Goal: Task Accomplishment & Management: Manage account settings

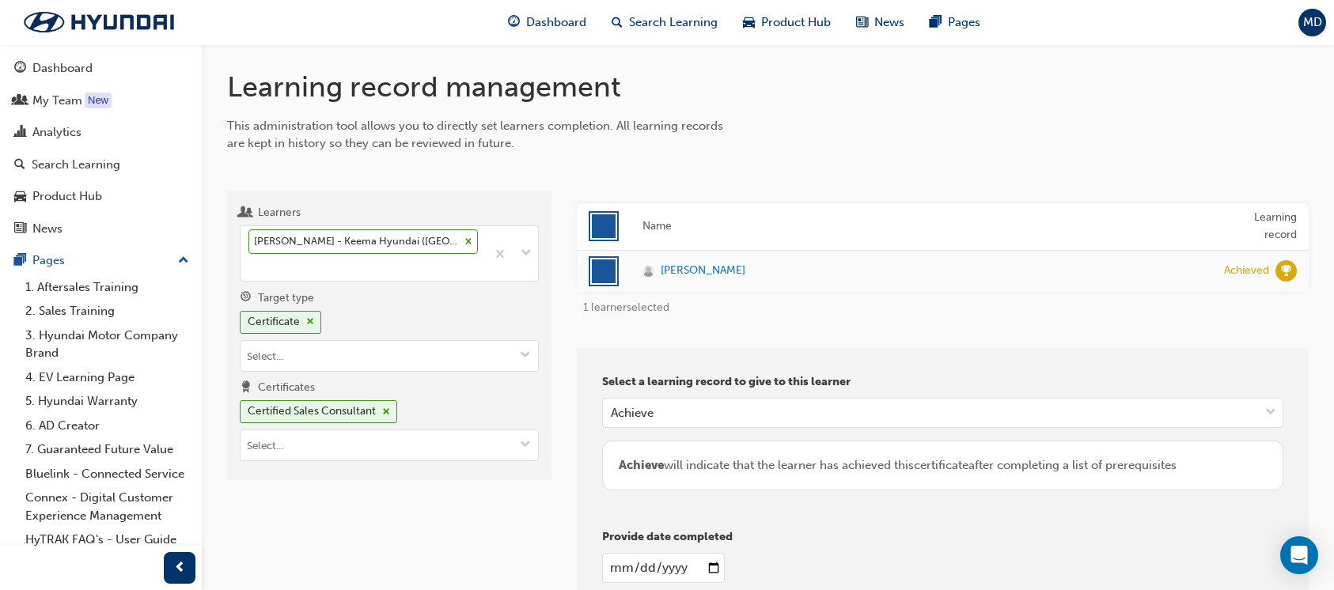
scroll to position [105, 0]
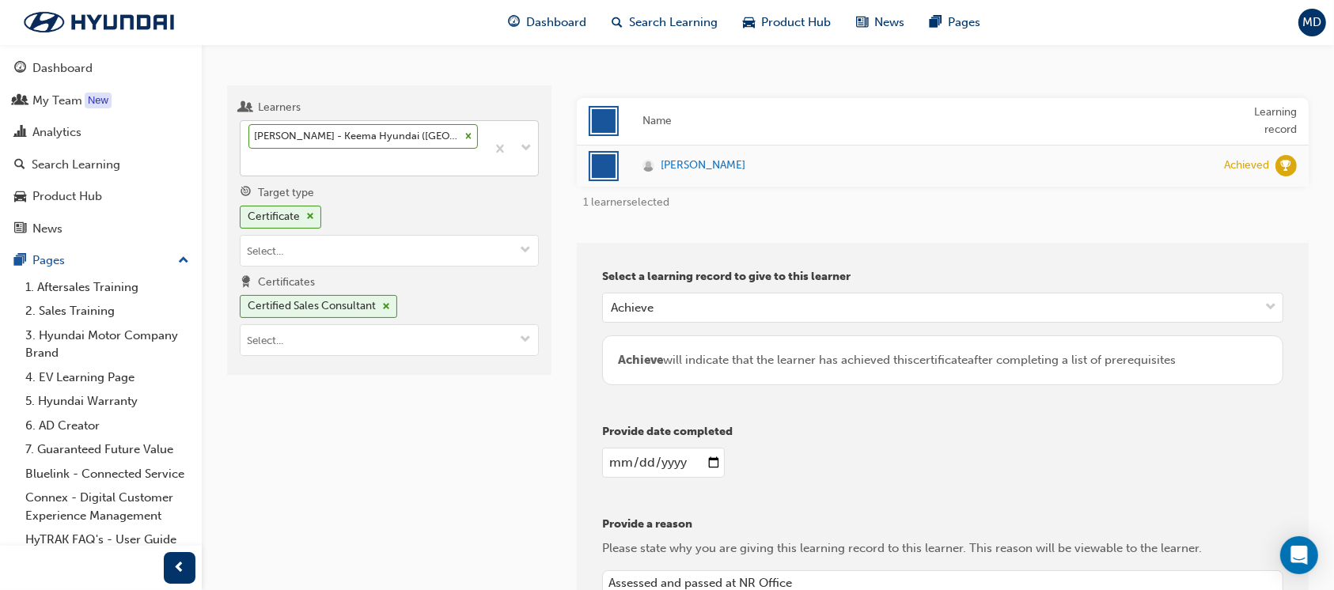
click at [463, 135] on icon at bounding box center [468, 136] width 11 height 11
click at [250, 155] on input "Learners [PERSON_NAME] - Keema Hyundai ([GEOGRAPHIC_DATA][PERSON_NAME])" at bounding box center [250, 161] width 2 height 13
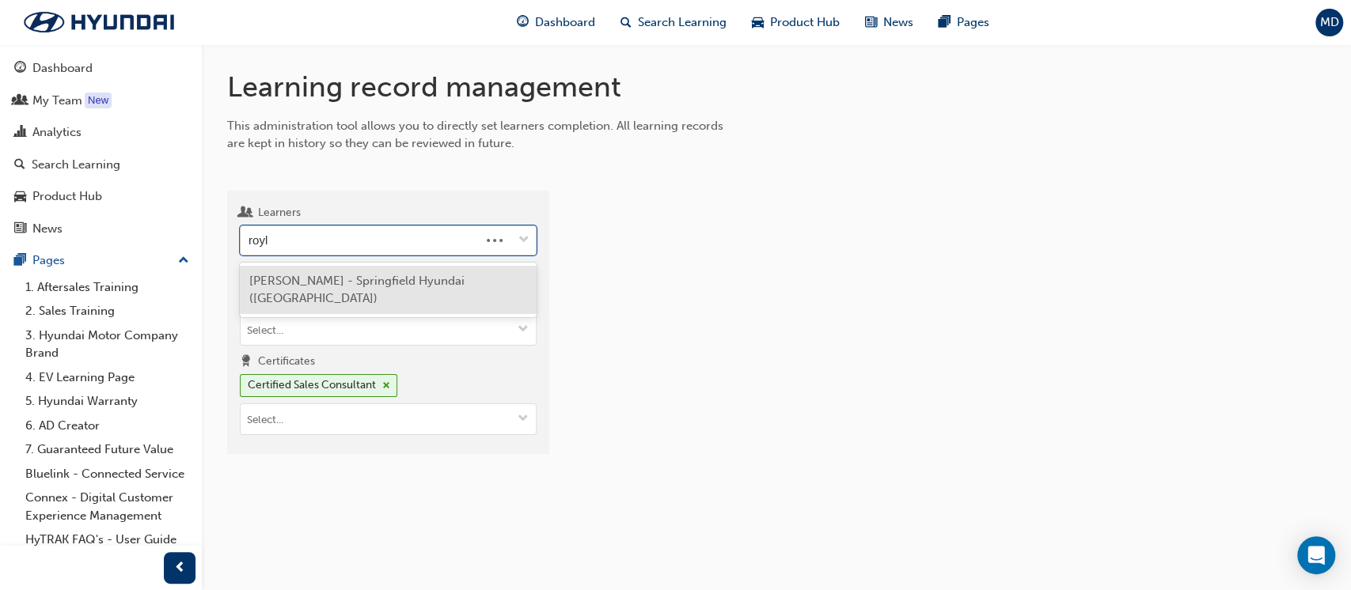
type input "royle"
click at [380, 282] on span "[PERSON_NAME] - Springfield Hyundai ([GEOGRAPHIC_DATA])" at bounding box center [356, 290] width 215 height 32
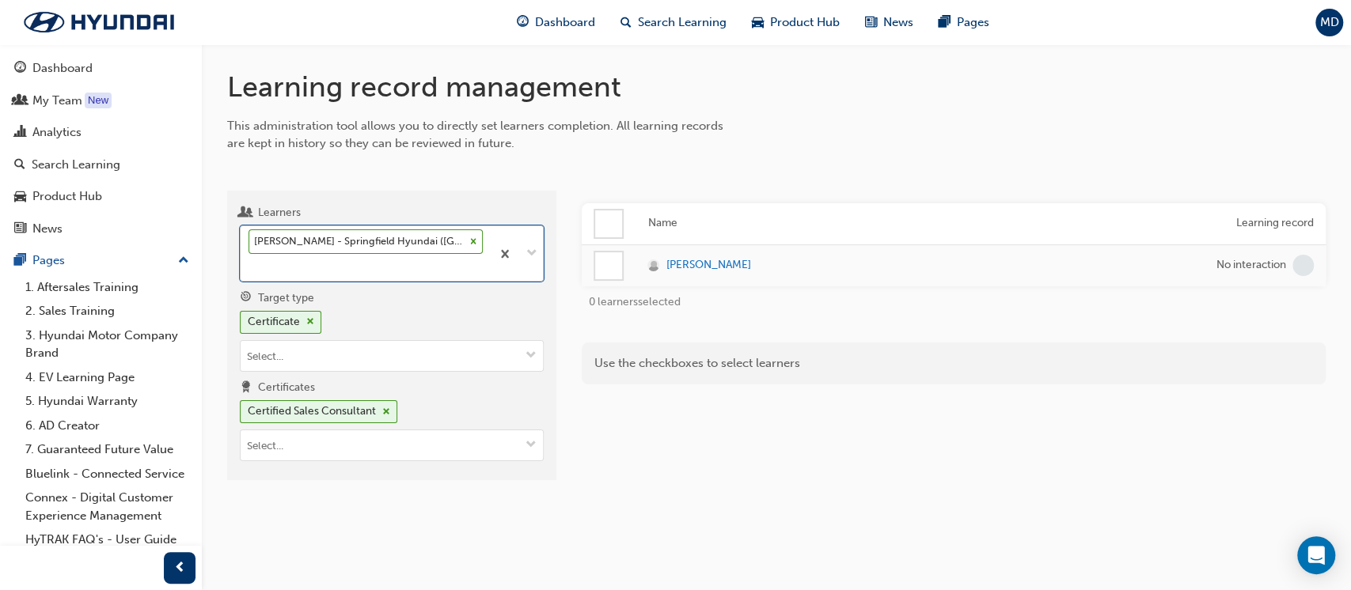
click at [784, 478] on div "Name Learning record [PERSON_NAME] No interaction 0 learners selected Use the c…" at bounding box center [954, 342] width 744 height 278
click at [609, 260] on div at bounding box center [608, 265] width 27 height 27
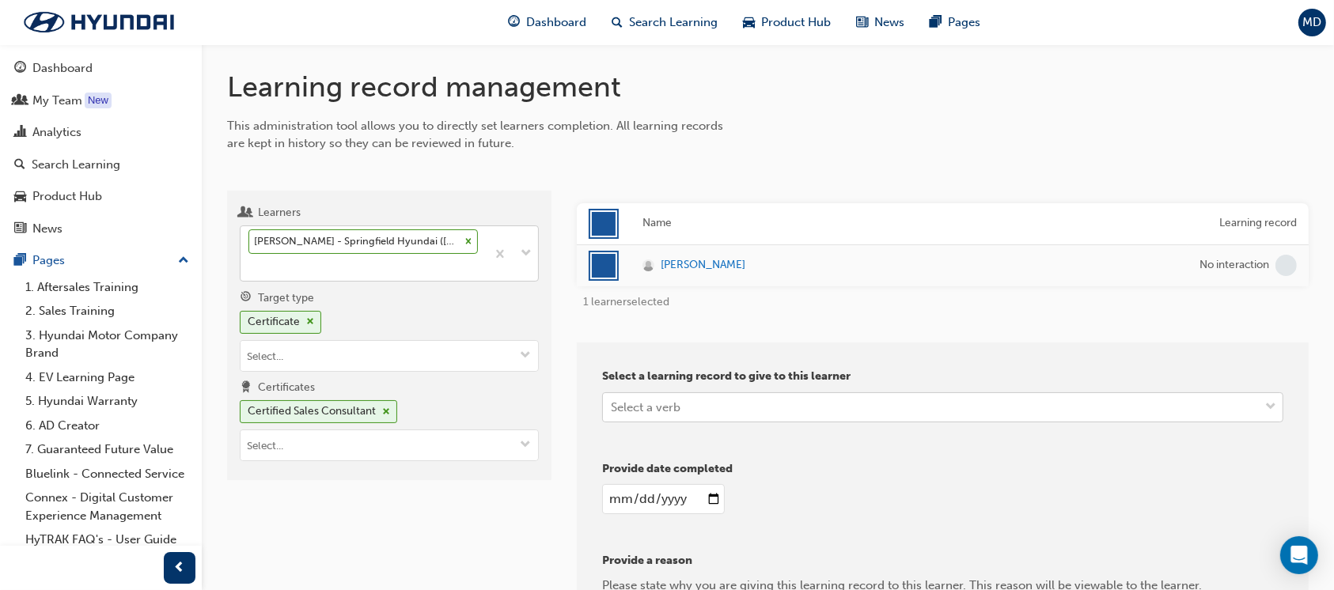
click at [905, 402] on div "Select a verb" at bounding box center [931, 407] width 656 height 28
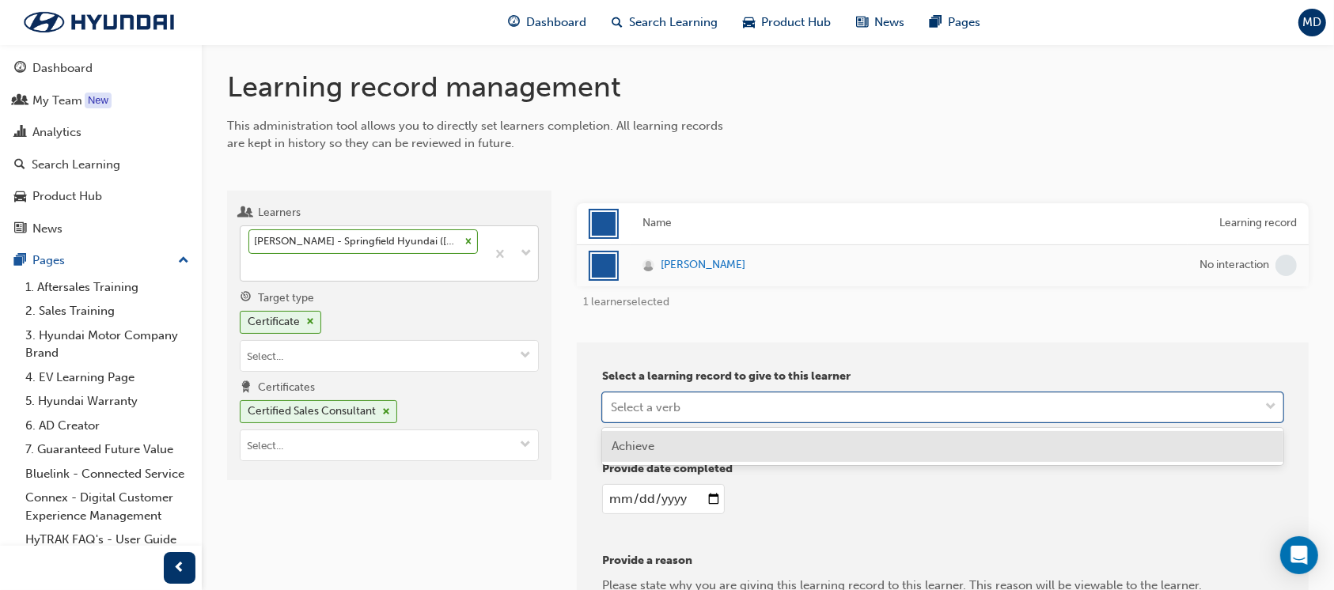
click at [734, 452] on div "Achieve" at bounding box center [942, 446] width 681 height 31
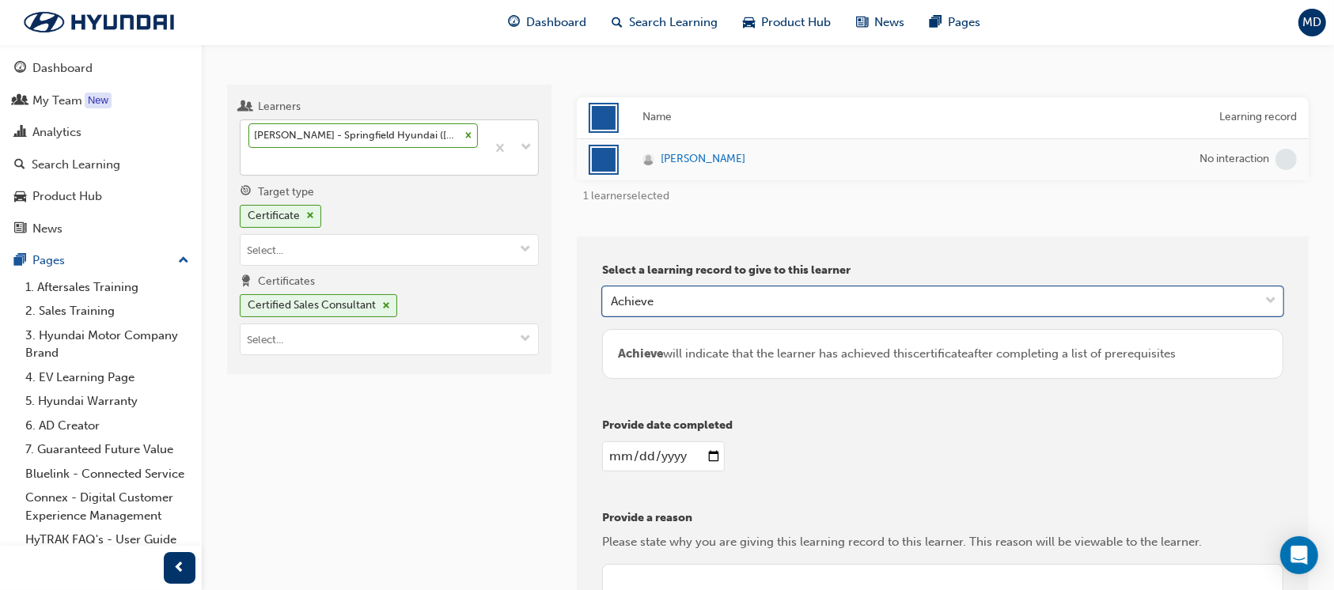
scroll to position [317, 0]
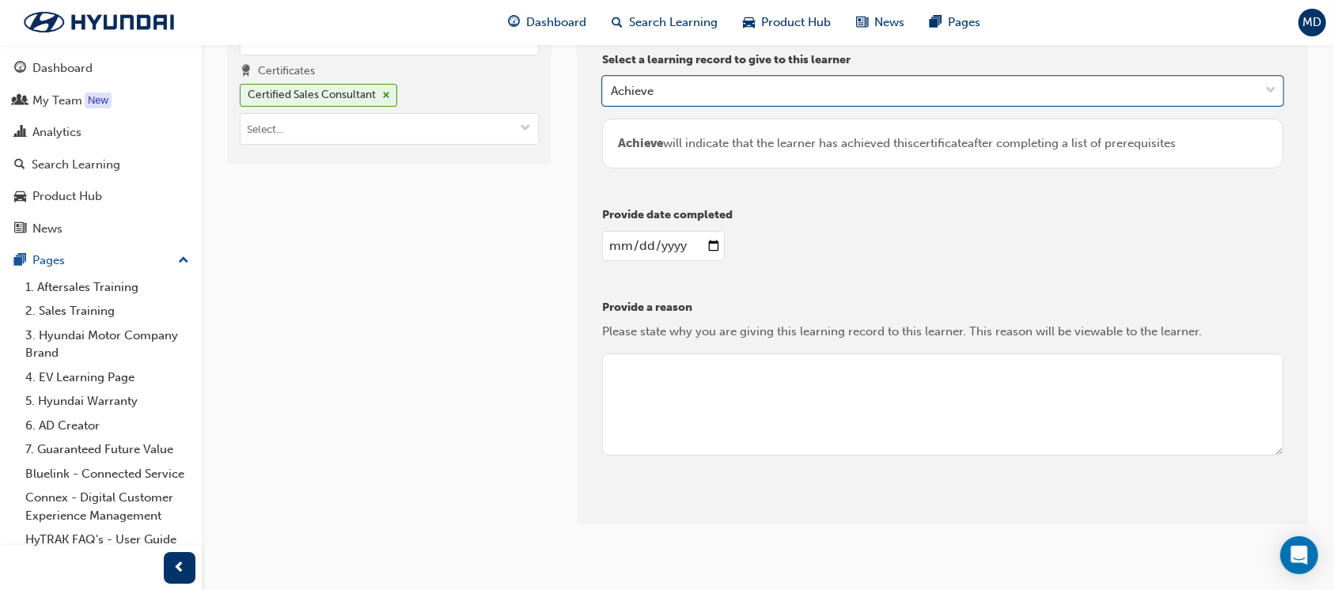
click at [700, 245] on input "date" at bounding box center [663, 246] width 123 height 30
click at [706, 244] on input "date" at bounding box center [663, 246] width 123 height 30
type input "[DATE]"
click at [779, 388] on textarea at bounding box center [942, 405] width 681 height 103
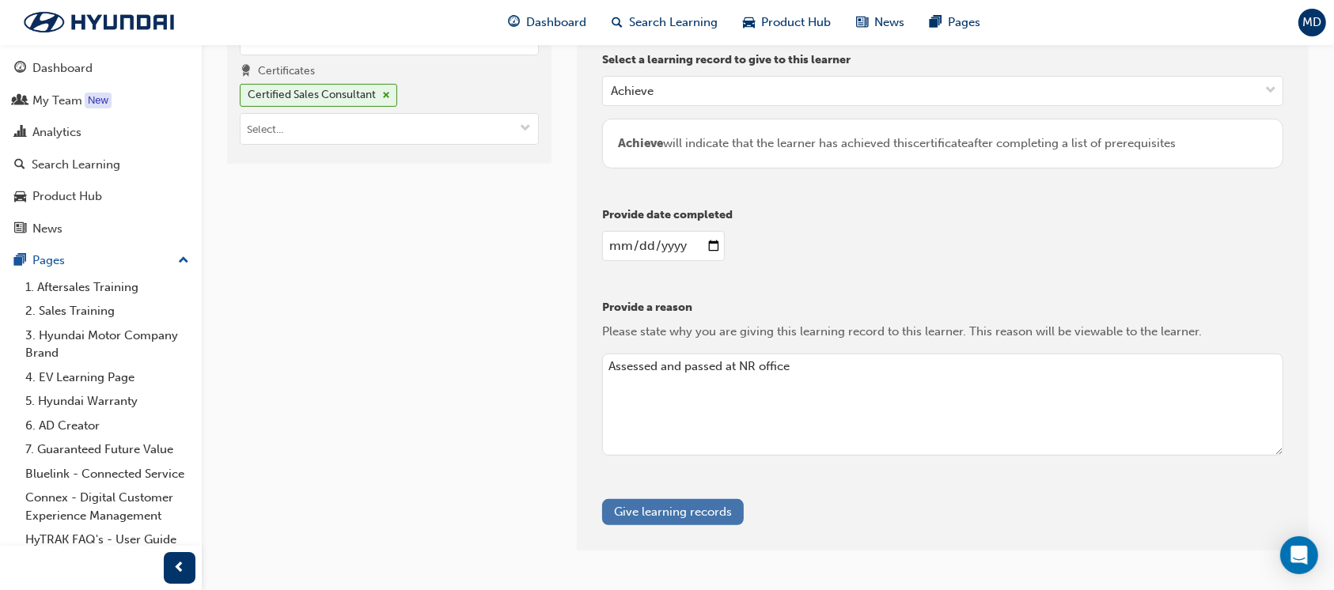
type textarea "Assessed and passed at NR office"
click at [665, 510] on button "Give learning records" at bounding box center [673, 512] width 142 height 26
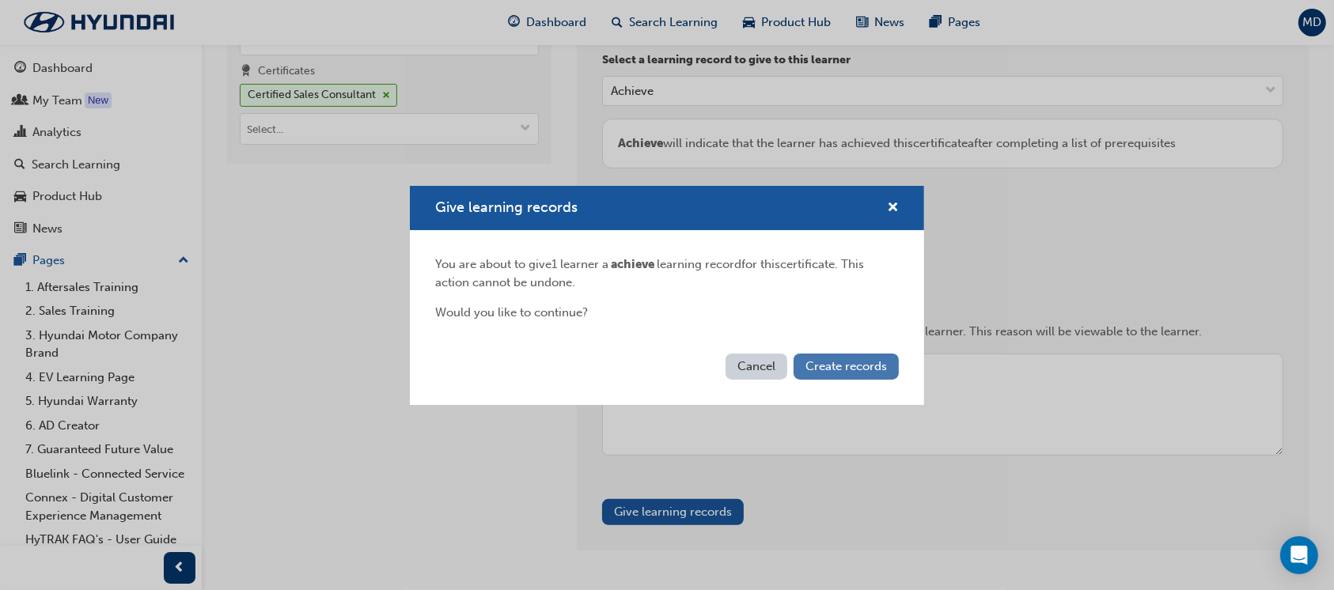
click at [822, 363] on span "Create records" at bounding box center [847, 366] width 82 height 14
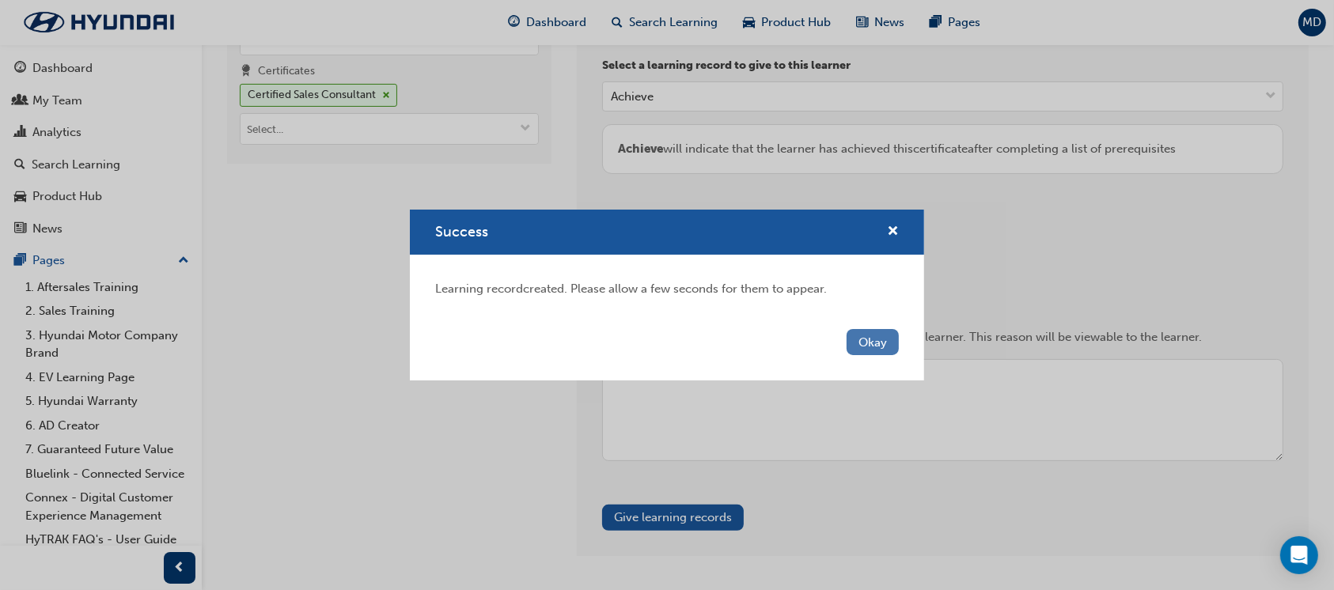
click at [868, 344] on button "Okay" at bounding box center [873, 342] width 52 height 26
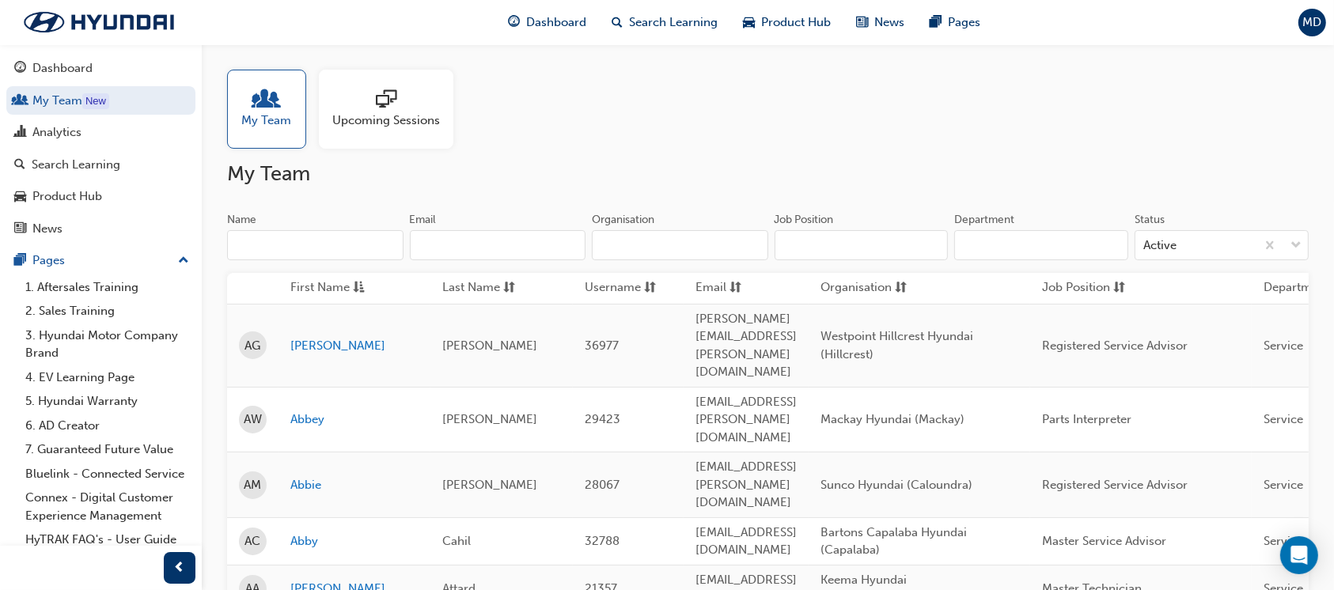
click at [322, 231] on input "Name" at bounding box center [315, 245] width 176 height 30
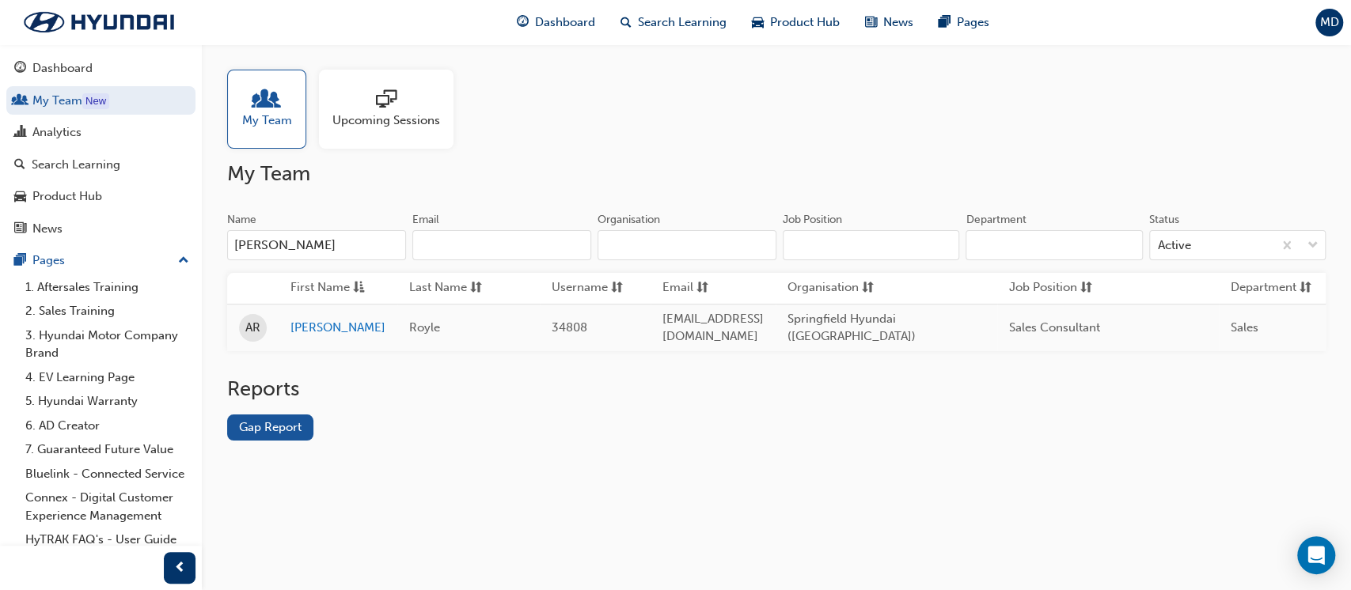
type input "antony r"
click at [764, 323] on span "aroyle@springfieldhyundai.com.au" at bounding box center [712, 328] width 101 height 32
copy span "aroyle@springfieldhyundai.com.au"
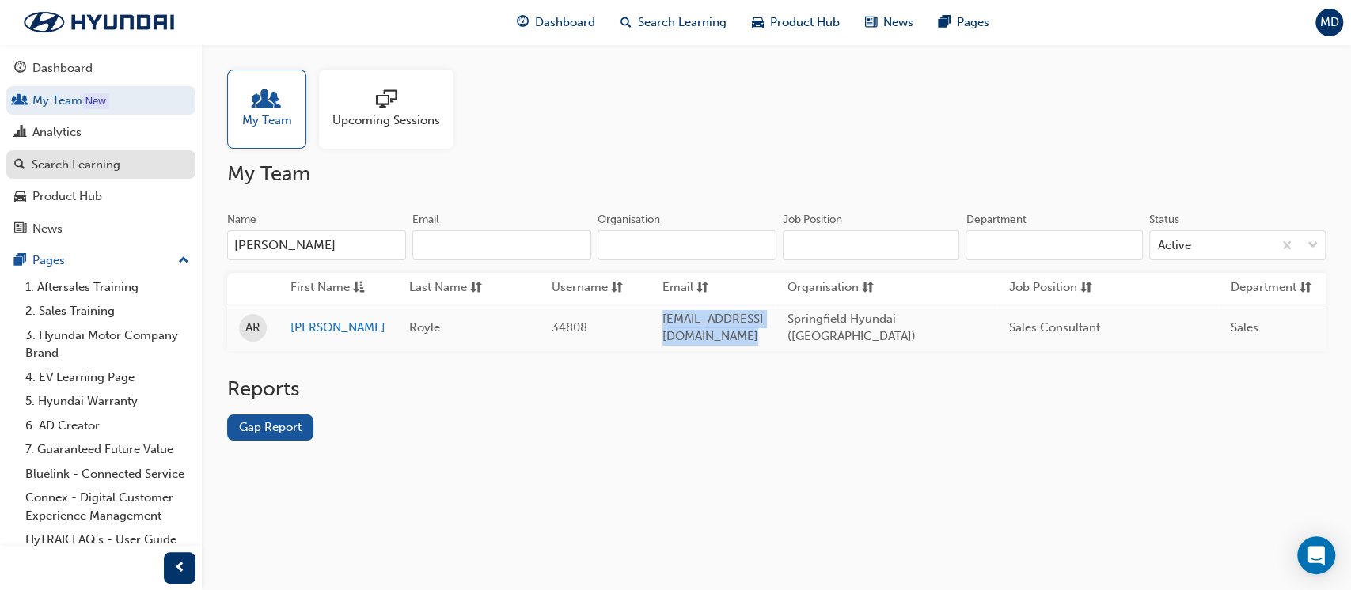
click at [104, 165] on div "Search Learning" at bounding box center [76, 165] width 89 height 18
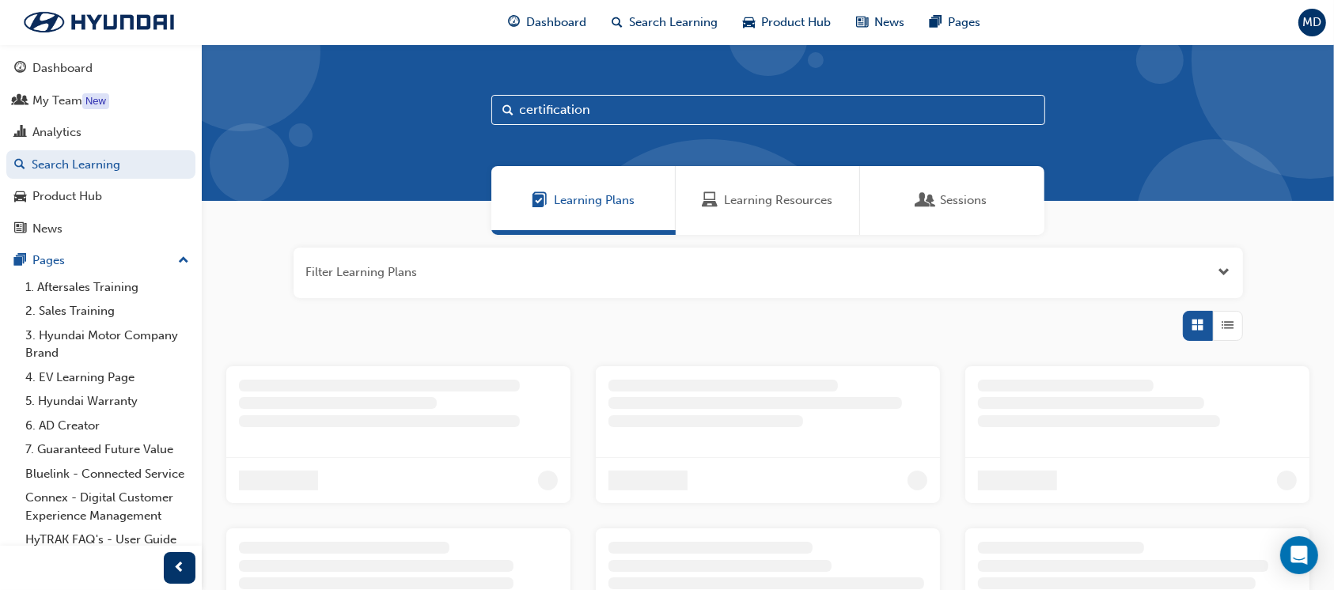
click at [741, 207] on span "Learning Resources" at bounding box center [779, 201] width 108 height 18
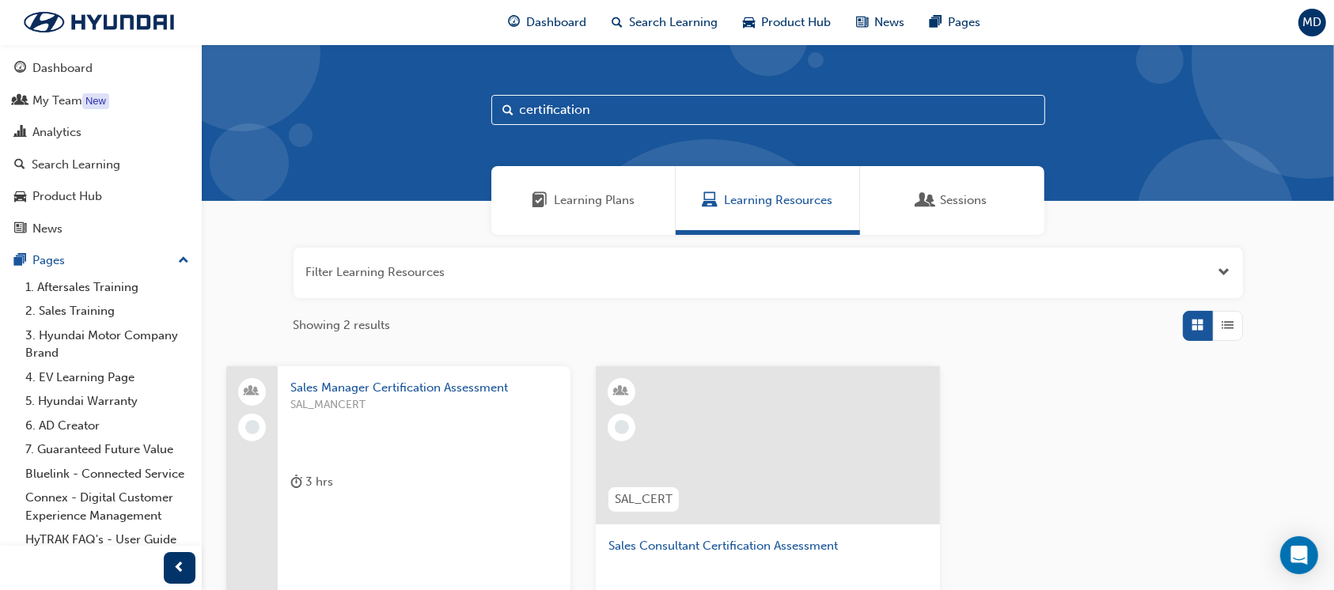
click at [665, 114] on input "certification" at bounding box center [769, 110] width 554 height 30
click at [665, 111] on input "certification" at bounding box center [769, 110] width 554 height 30
click at [544, 104] on input "certification" at bounding box center [769, 110] width 554 height 30
click at [545, 104] on input "certification" at bounding box center [769, 110] width 554 height 30
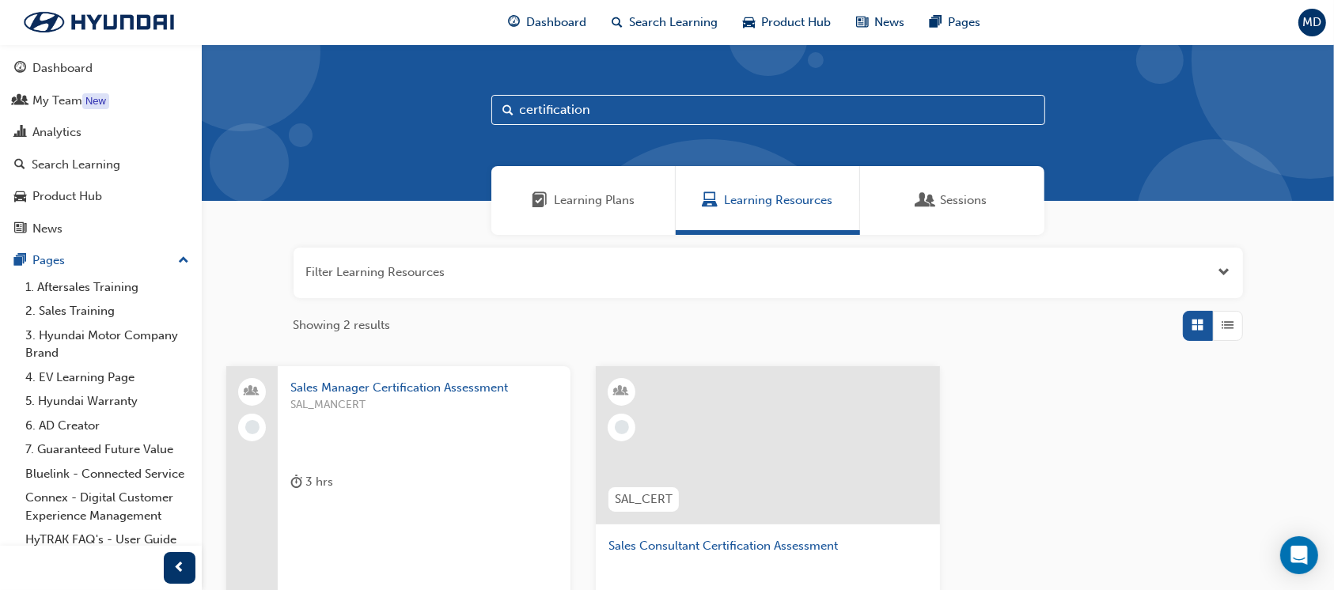
click at [545, 102] on input "certification" at bounding box center [769, 110] width 554 height 30
drag, startPoint x: 605, startPoint y: 111, endPoint x: 443, endPoint y: 120, distance: 162.5
click at [443, 120] on div "certification" at bounding box center [768, 122] width 1133 height 157
type input "recognition"
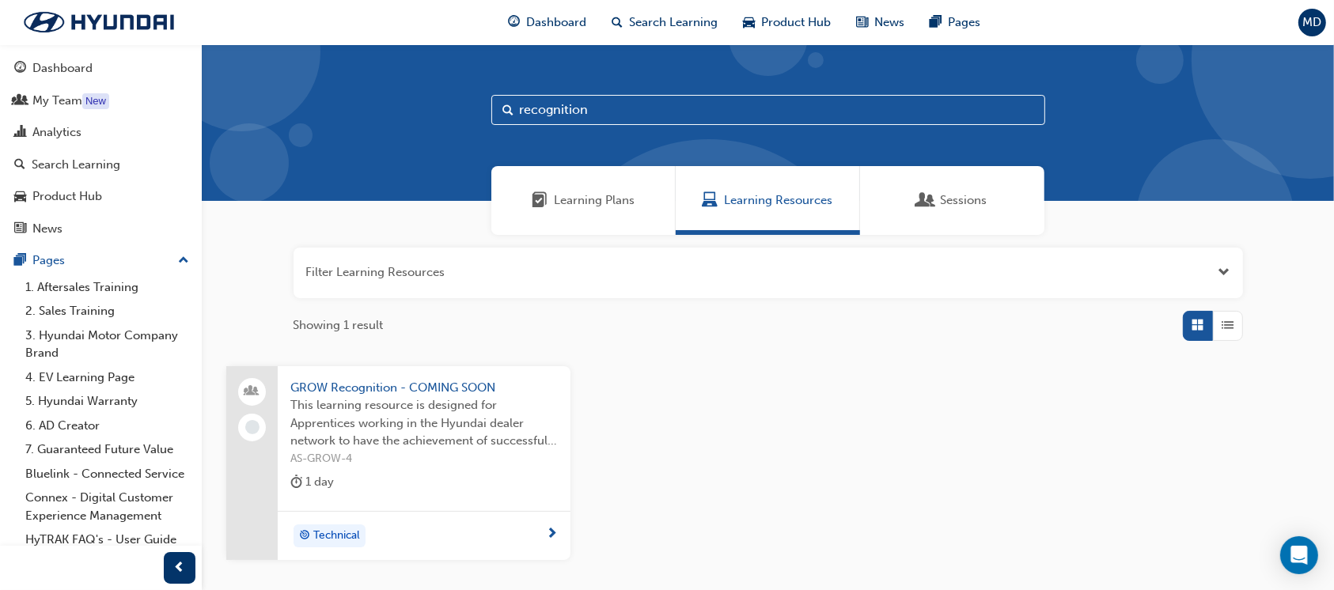
click at [918, 196] on span "Sessions" at bounding box center [926, 201] width 16 height 18
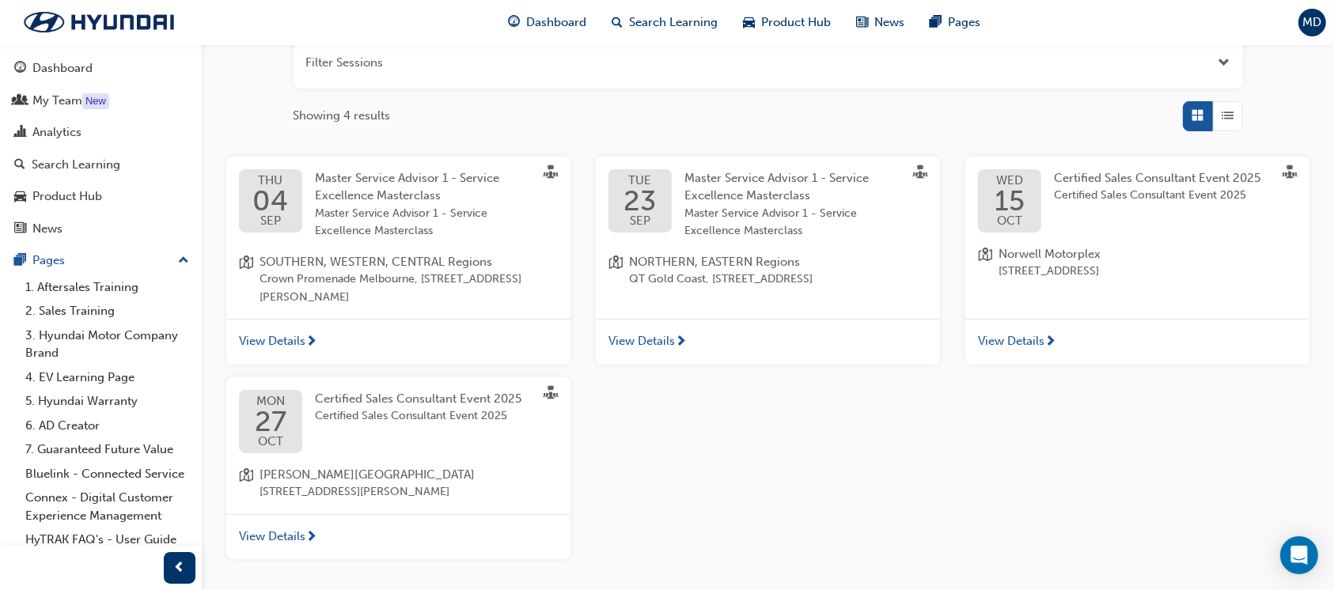
scroll to position [211, 0]
click at [1114, 176] on span "Certified Sales Consultant Event 2025" at bounding box center [1157, 177] width 207 height 14
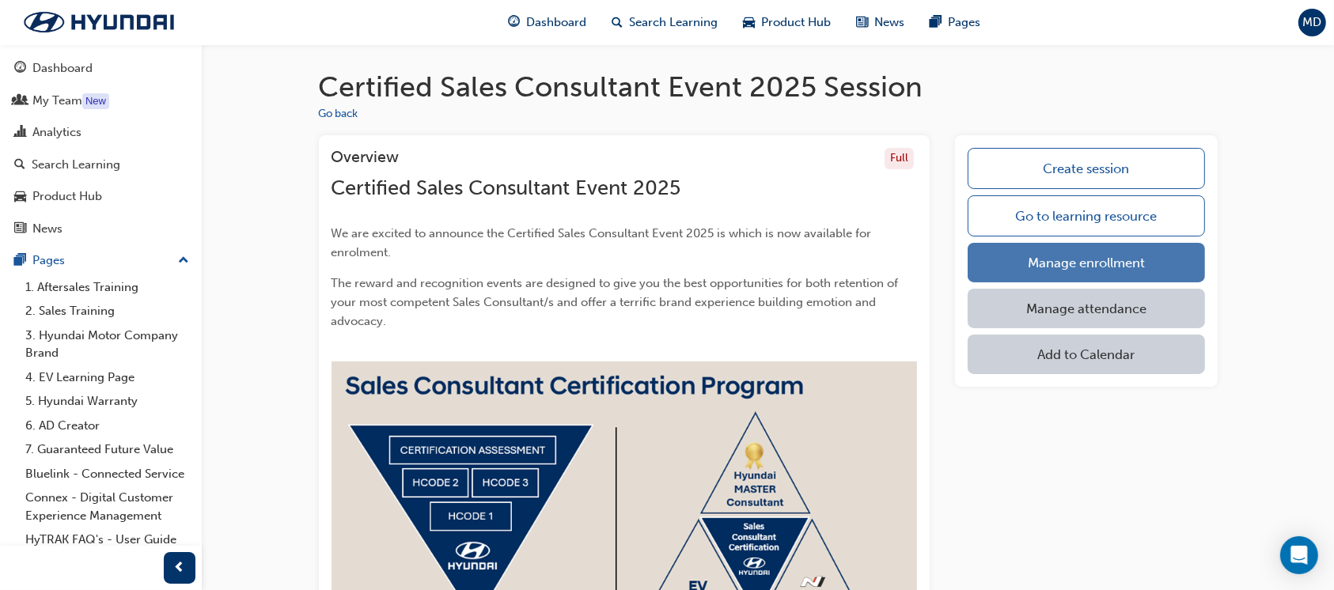
click at [1133, 262] on link "Manage enrollment" at bounding box center [1086, 263] width 237 height 40
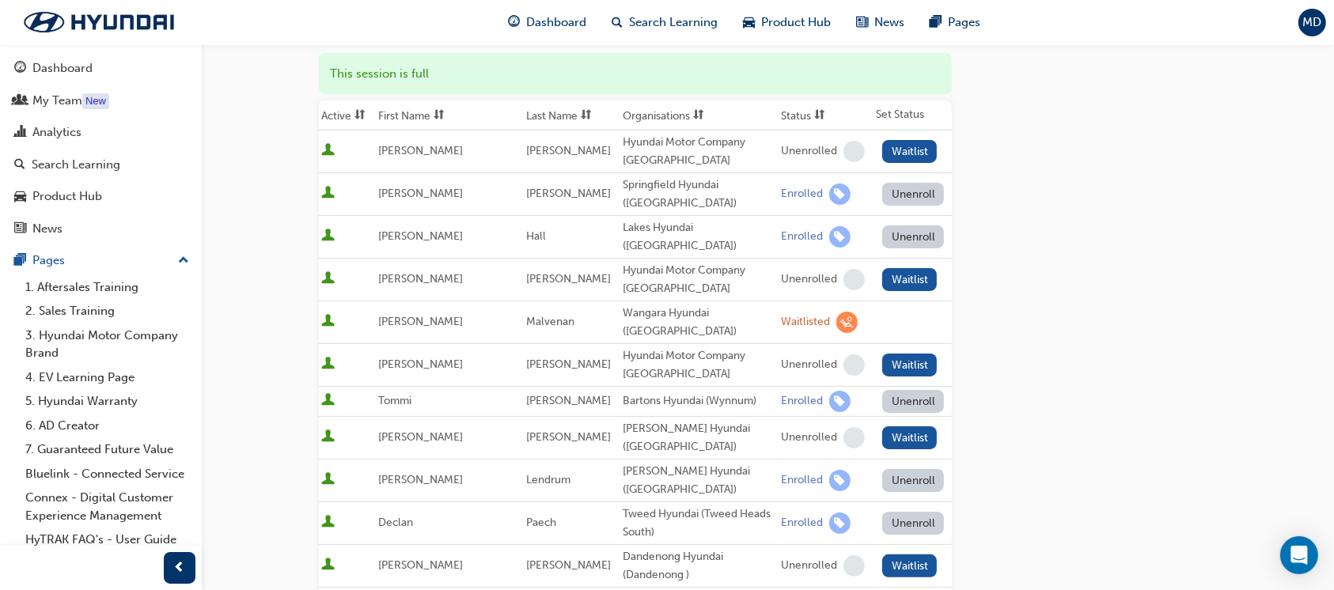
scroll to position [105, 0]
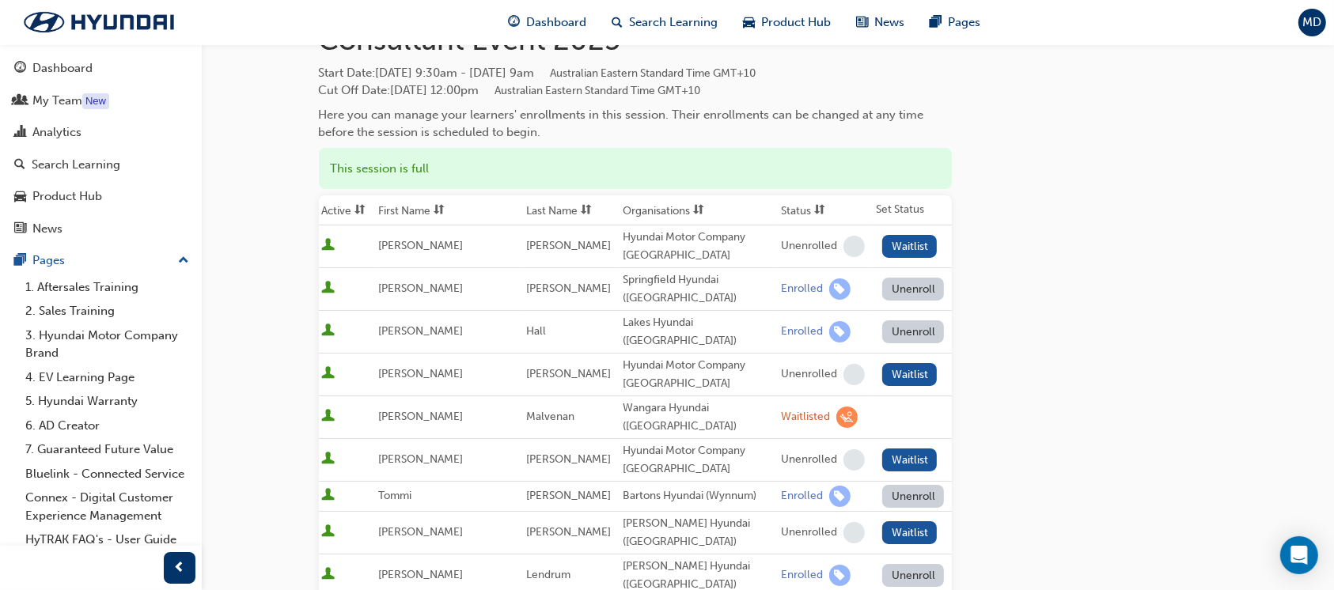
click at [693, 206] on span "sorting-icon" at bounding box center [698, 210] width 11 height 13
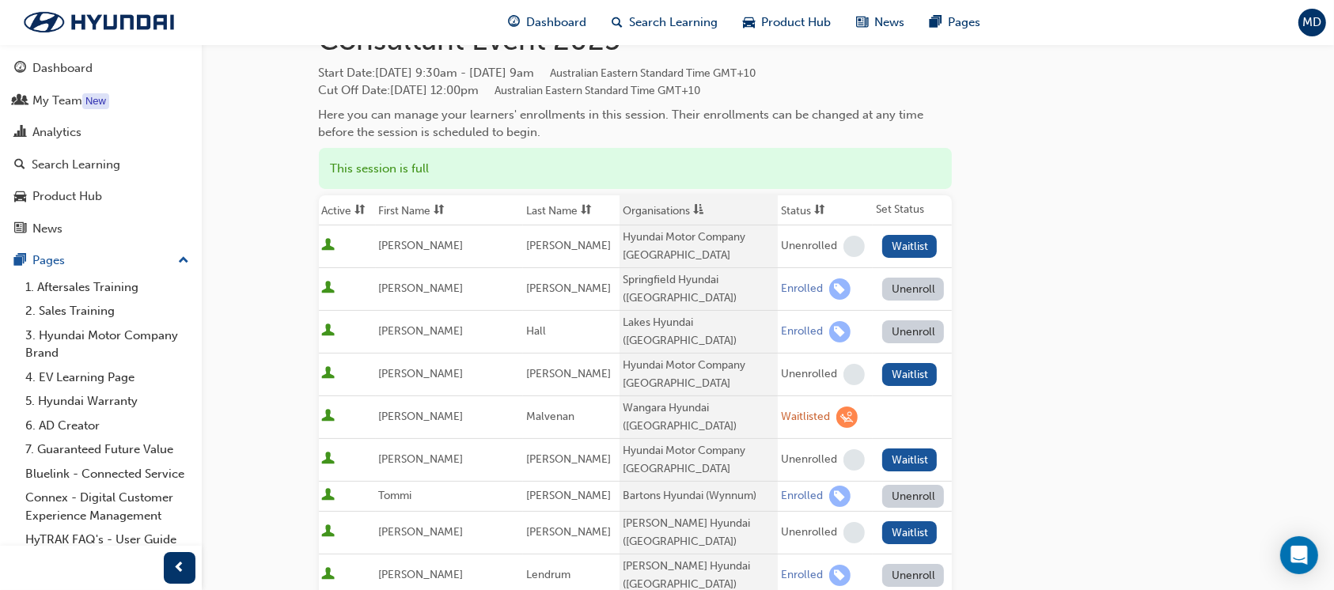
click at [693, 206] on span "asc-icon" at bounding box center [698, 210] width 11 height 13
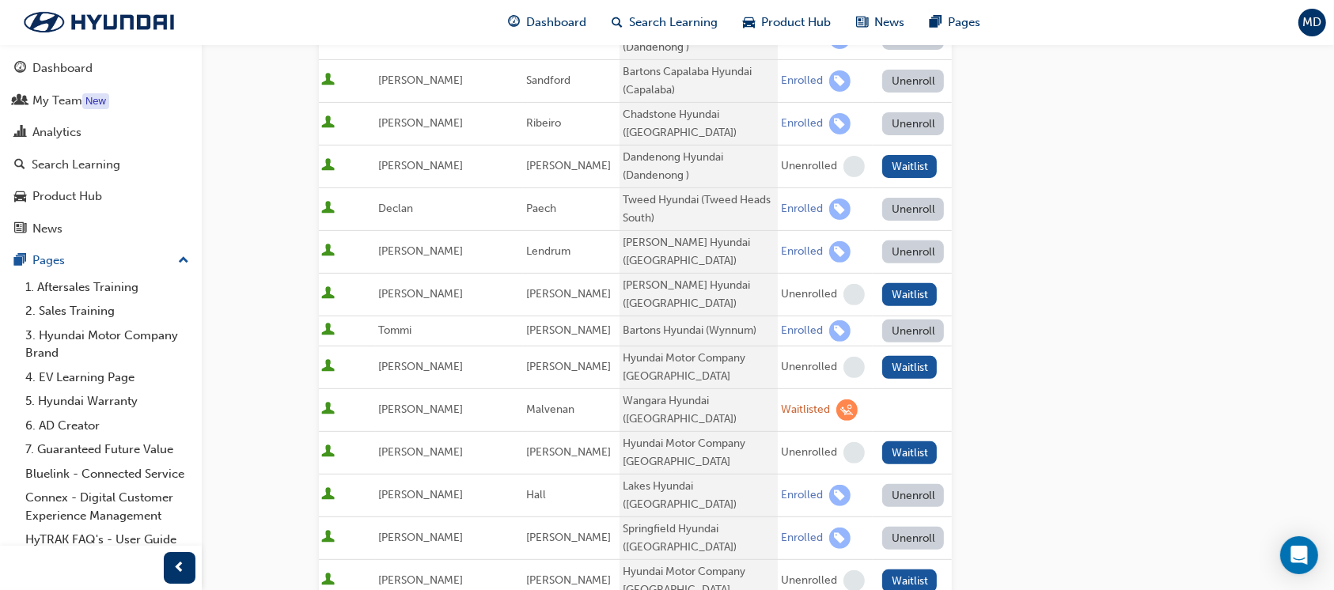
scroll to position [633, 0]
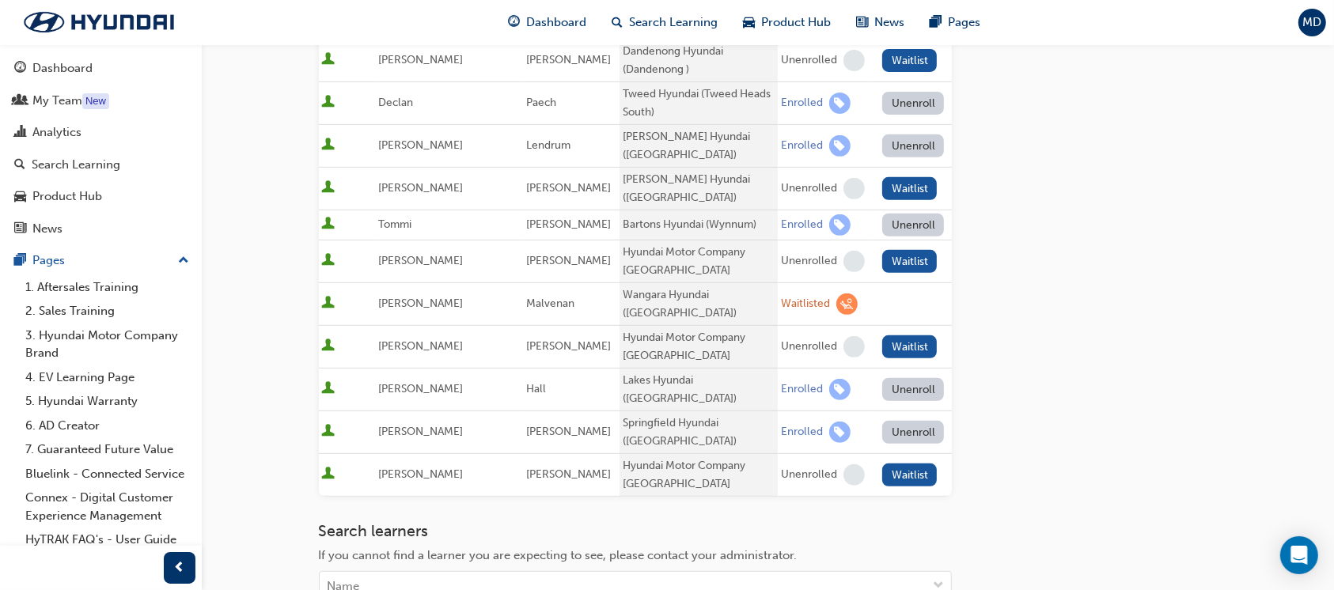
click at [894, 378] on button "Unenroll" at bounding box center [913, 389] width 62 height 23
click at [663, 573] on div "Name" at bounding box center [624, 587] width 608 height 28
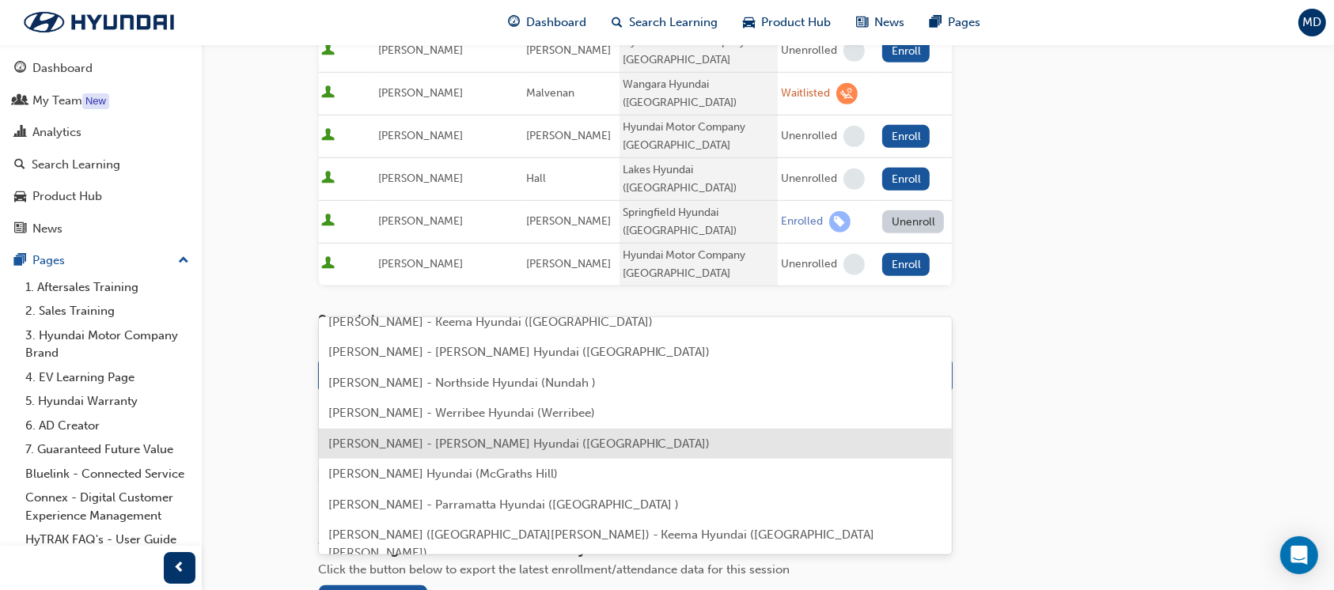
scroll to position [0, 0]
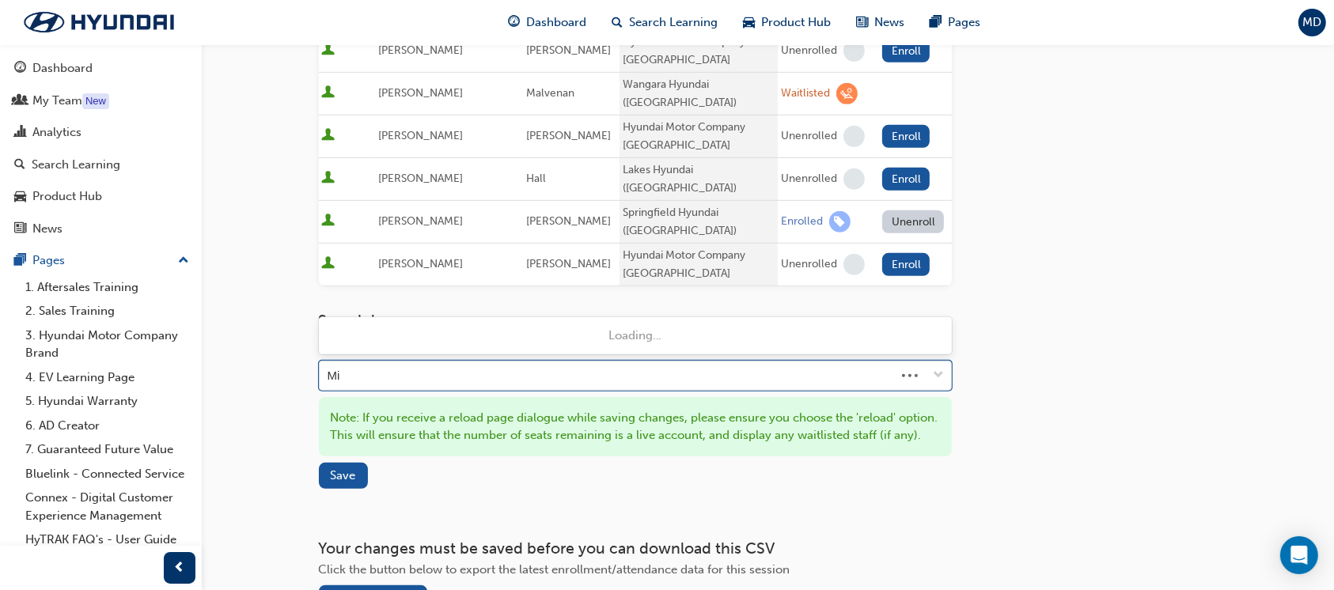
type input "M"
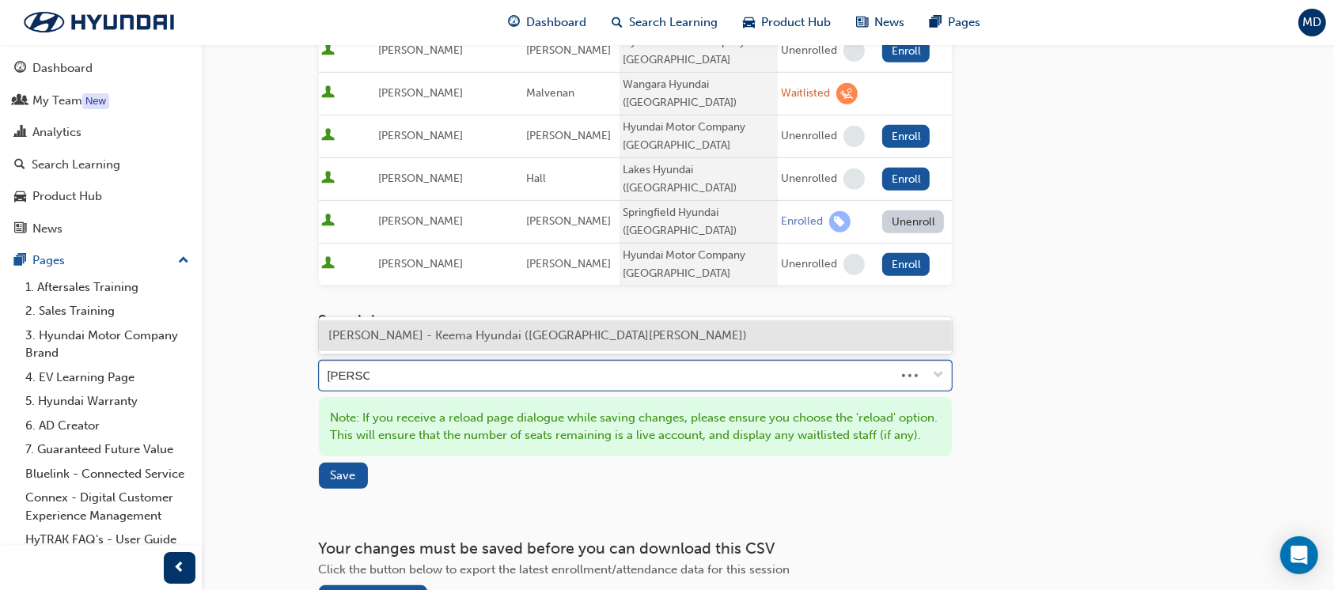
type input "Dale Mit"
click at [463, 339] on span "[PERSON_NAME] - Keema Hyundai ([GEOGRAPHIC_DATA][PERSON_NAME])" at bounding box center [537, 335] width 419 height 14
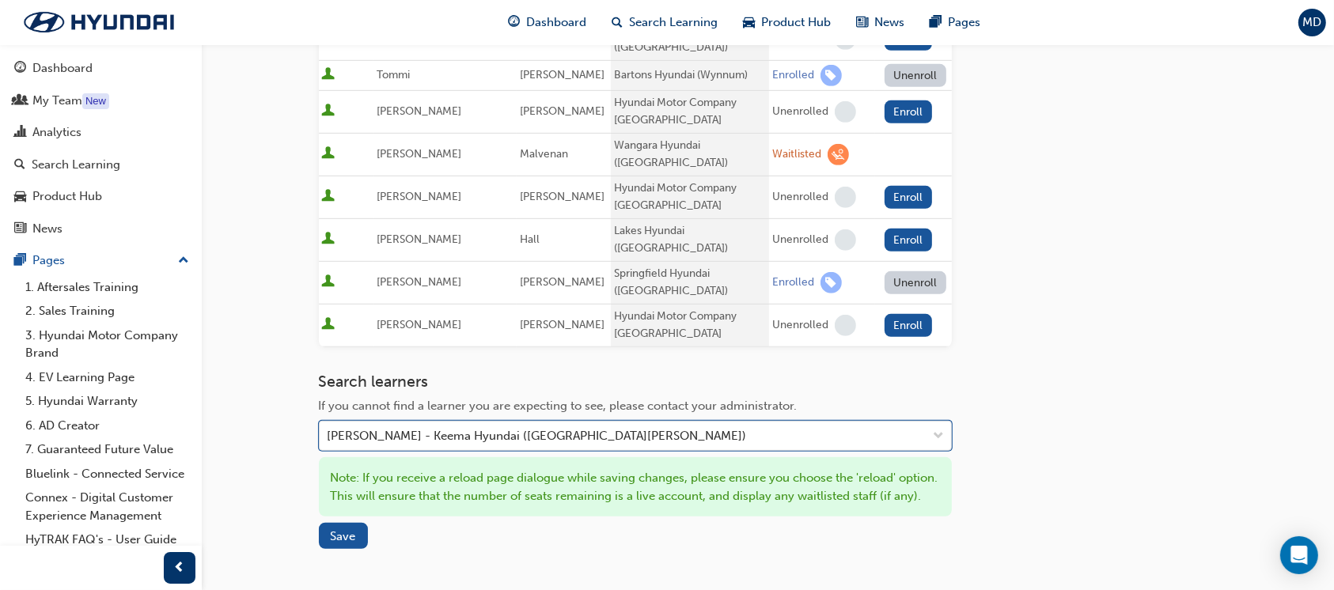
scroll to position [886, 0]
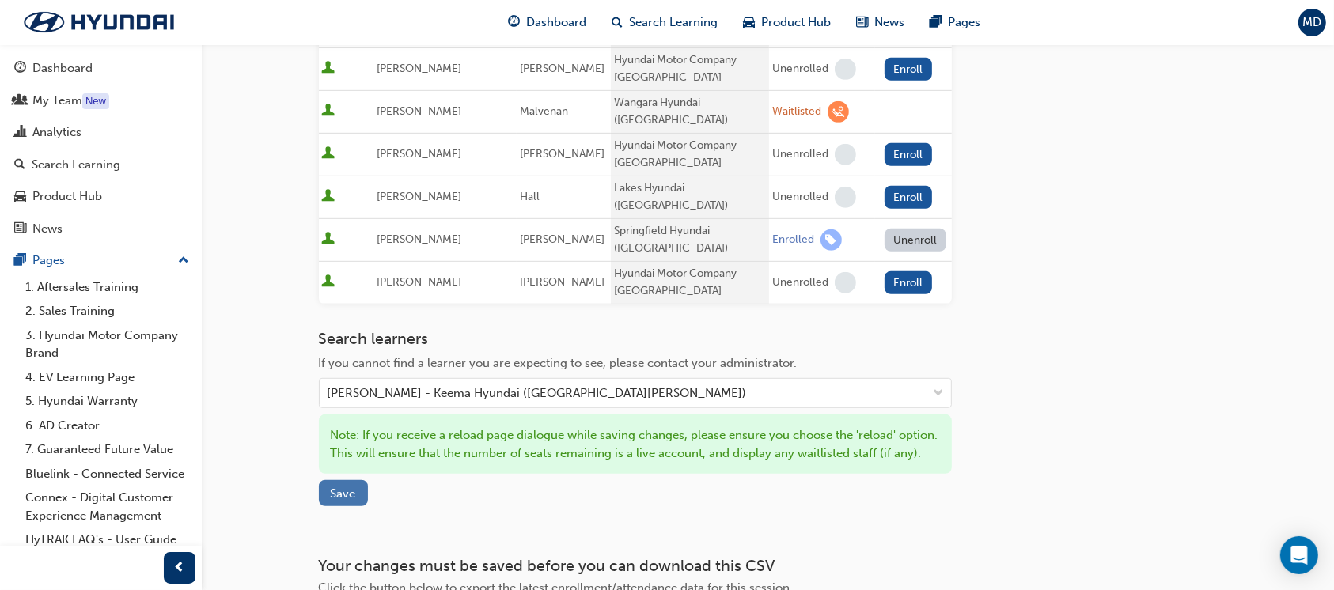
click at [344, 487] on span "Save" at bounding box center [343, 494] width 25 height 14
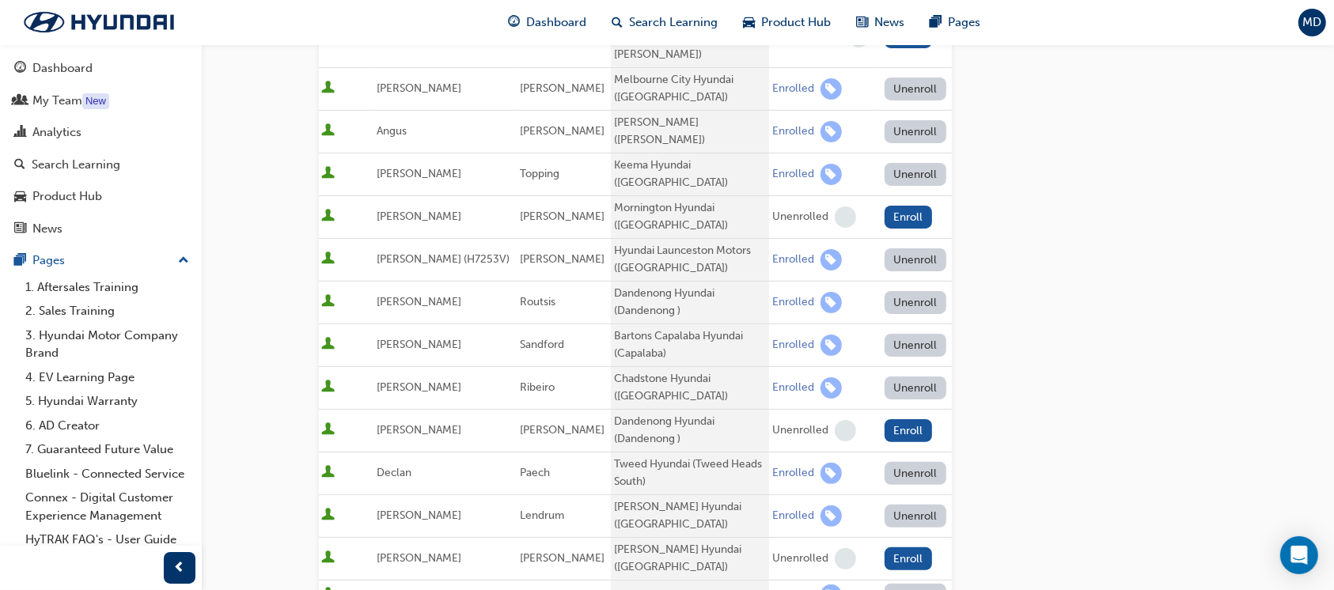
scroll to position [218, 0]
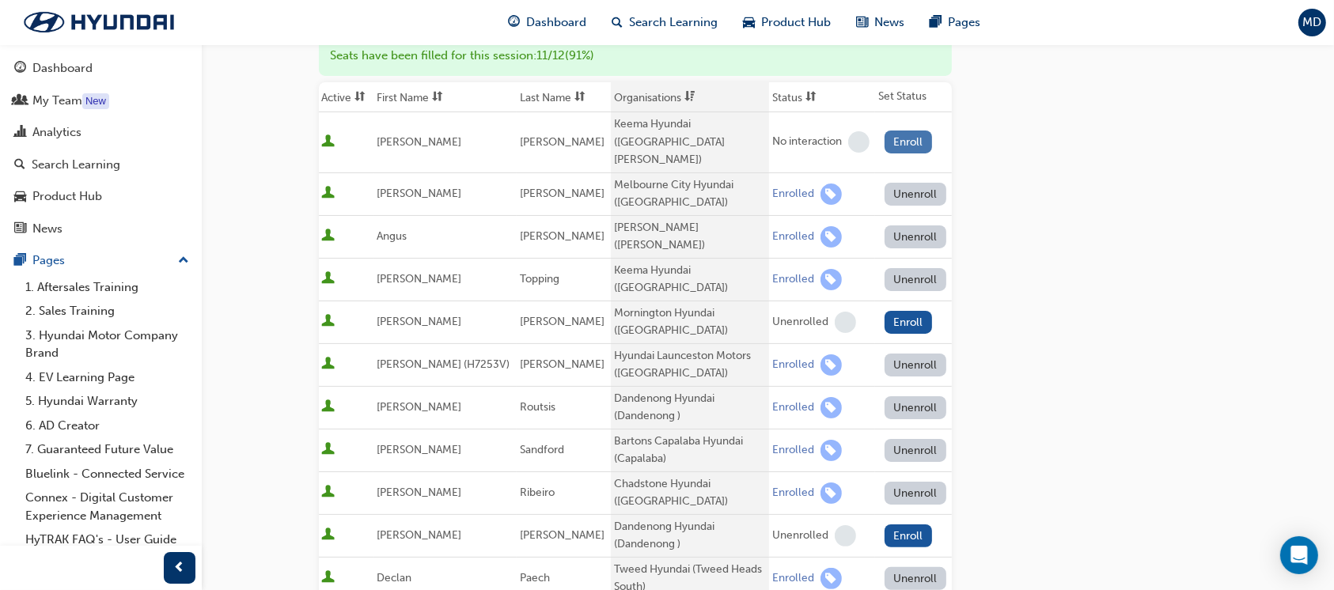
click at [905, 135] on button "Enroll" at bounding box center [908, 142] width 47 height 23
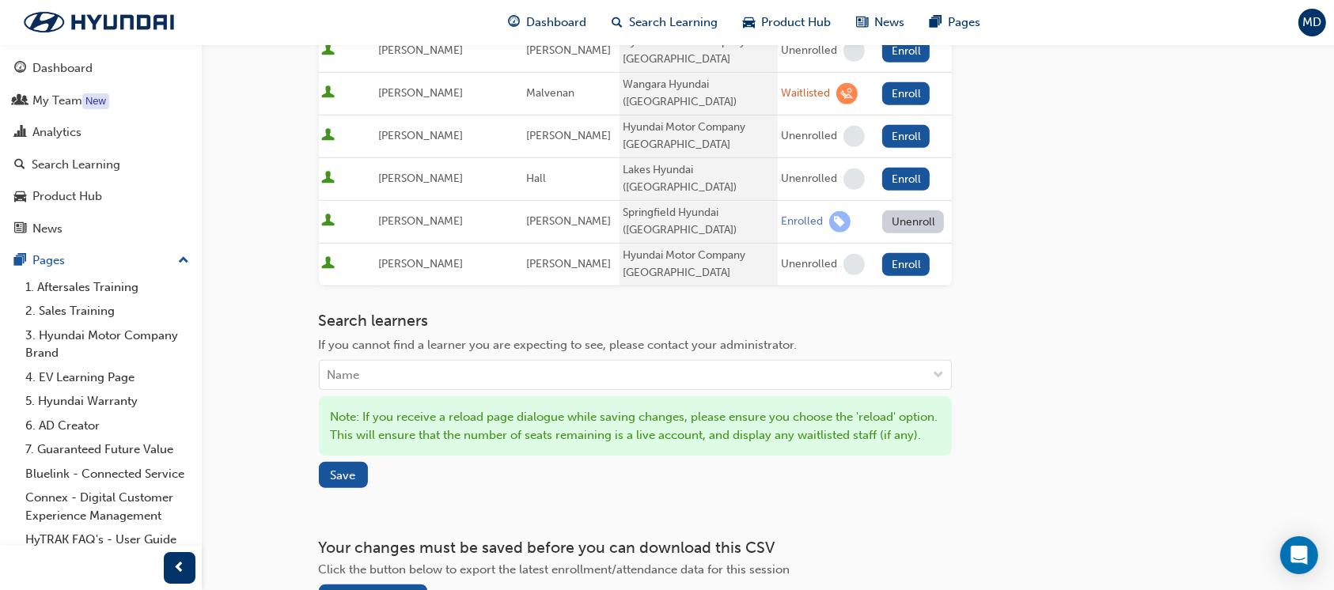
scroll to position [917, 0]
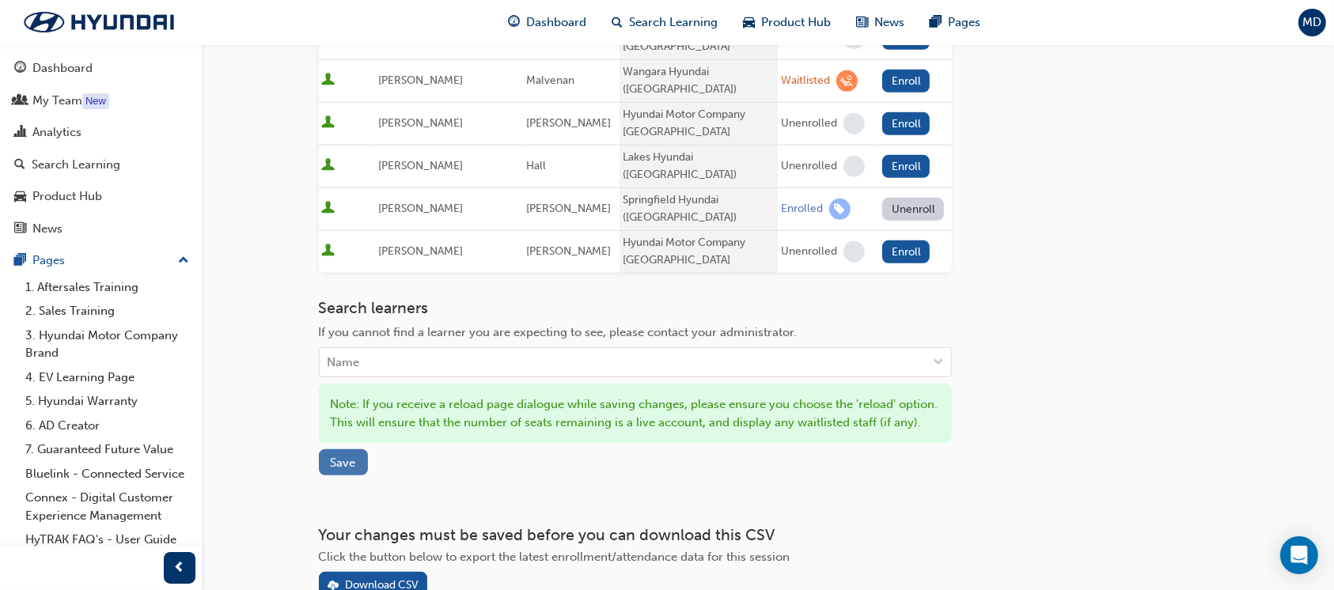
click at [340, 456] on span "Save" at bounding box center [343, 463] width 25 height 14
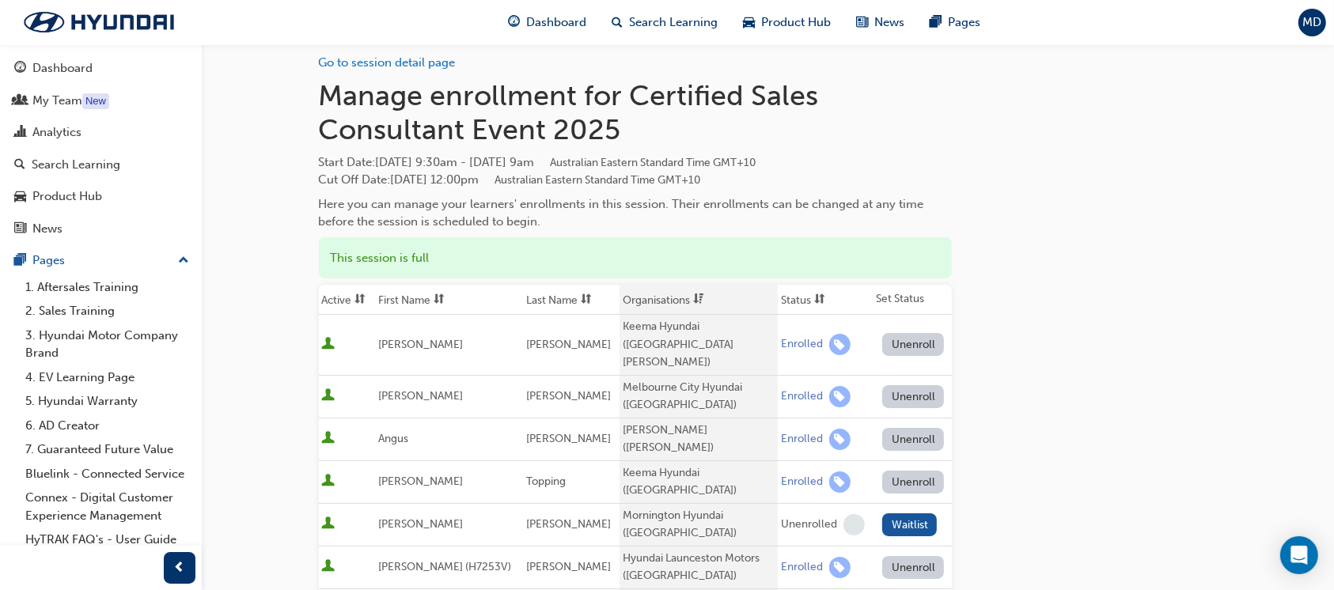
scroll to position [0, 0]
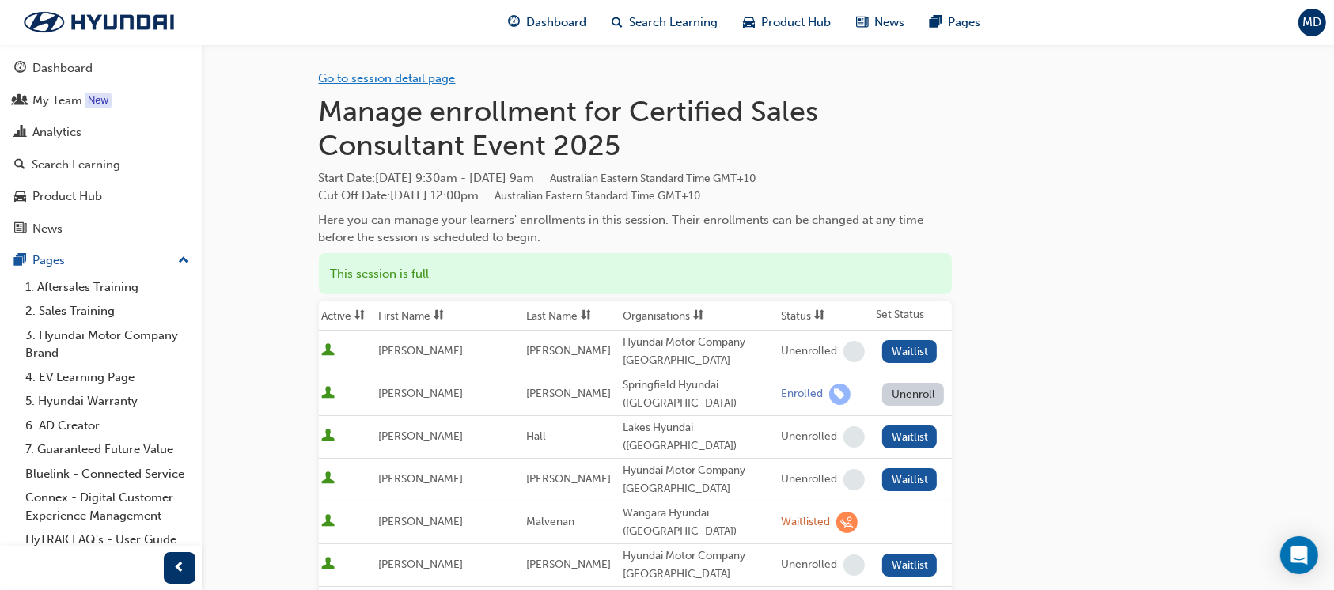
click at [424, 82] on link "Go to session detail page" at bounding box center [387, 78] width 137 height 14
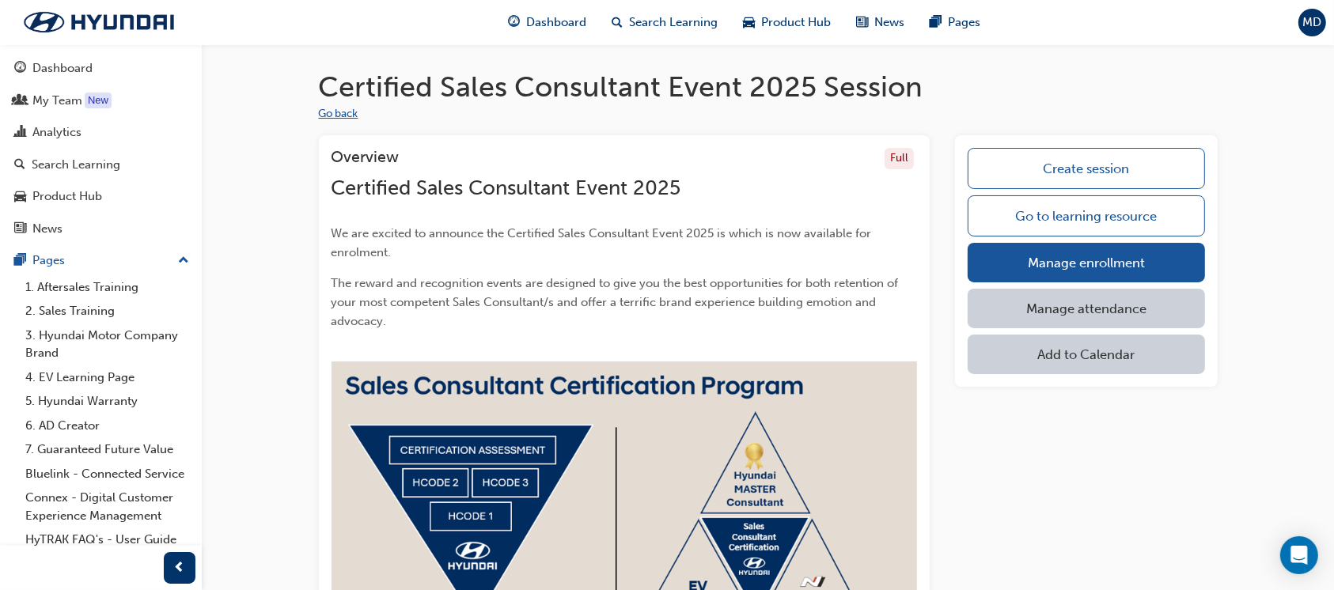
click at [336, 112] on button "Go back" at bounding box center [339, 114] width 40 height 18
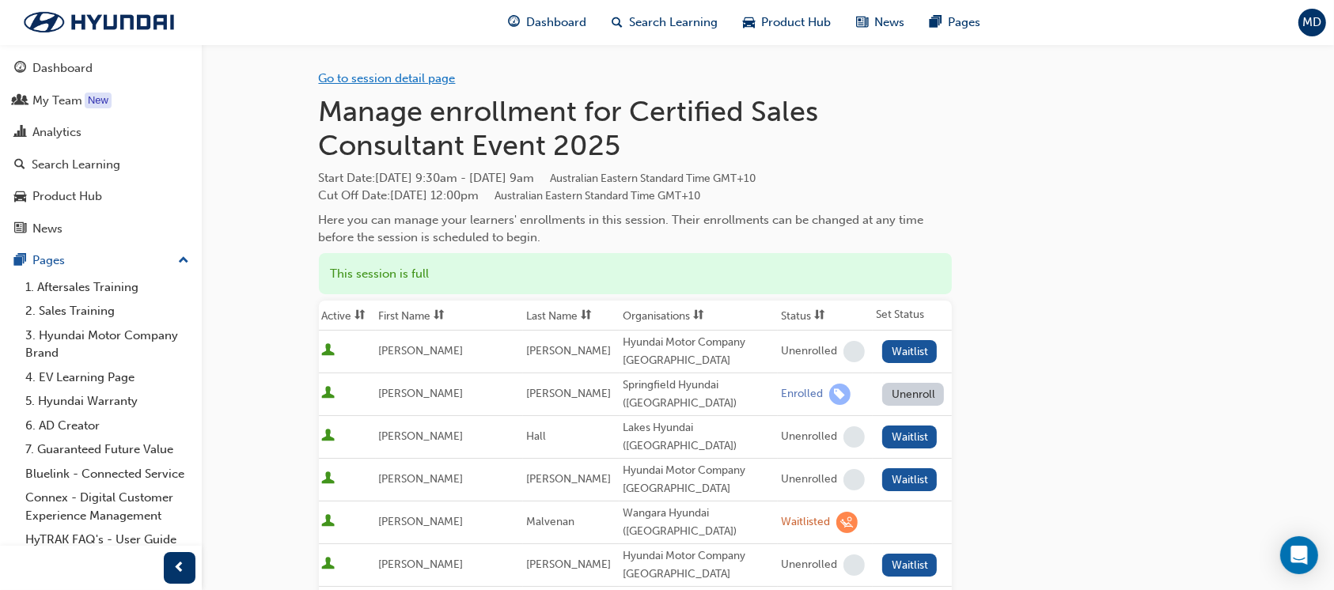
click at [406, 75] on link "Go to session detail page" at bounding box center [387, 78] width 137 height 14
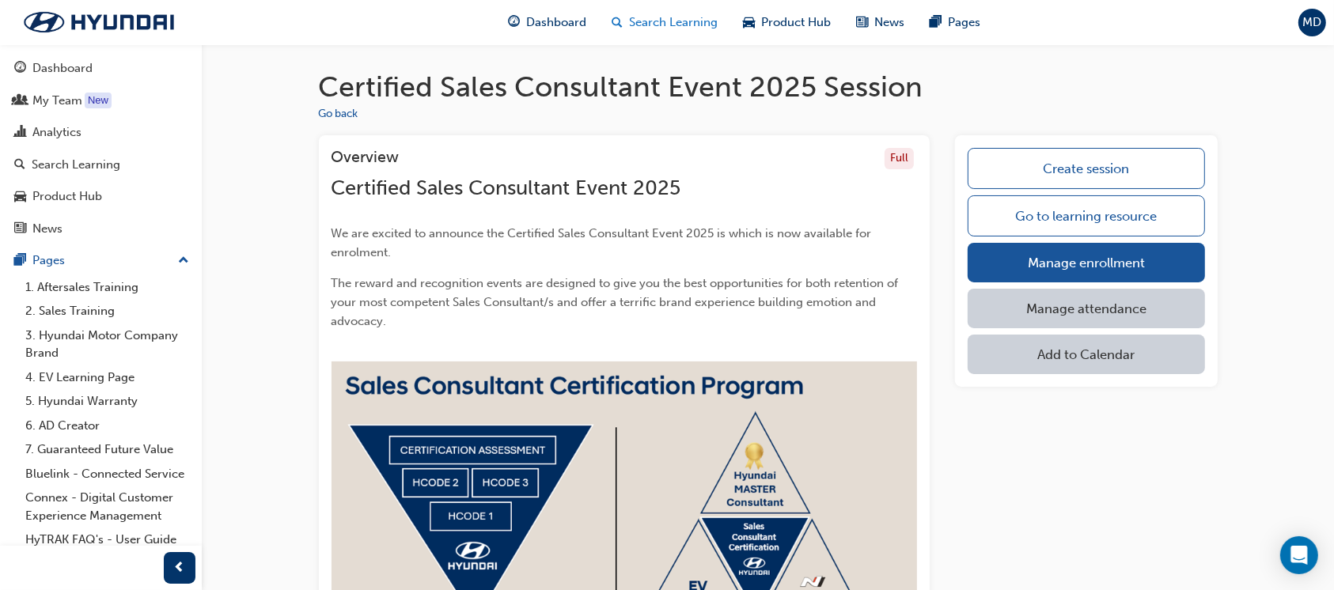
click at [666, 16] on span "Search Learning" at bounding box center [673, 22] width 89 height 18
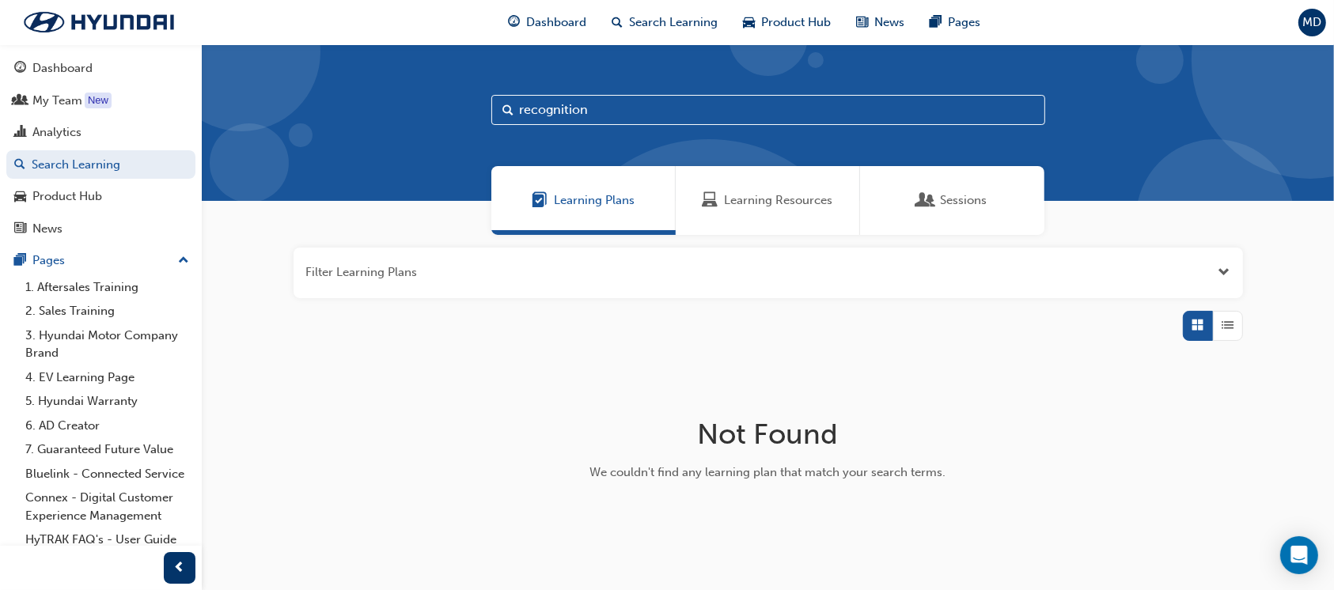
click at [933, 199] on span "Sessions" at bounding box center [926, 201] width 16 height 18
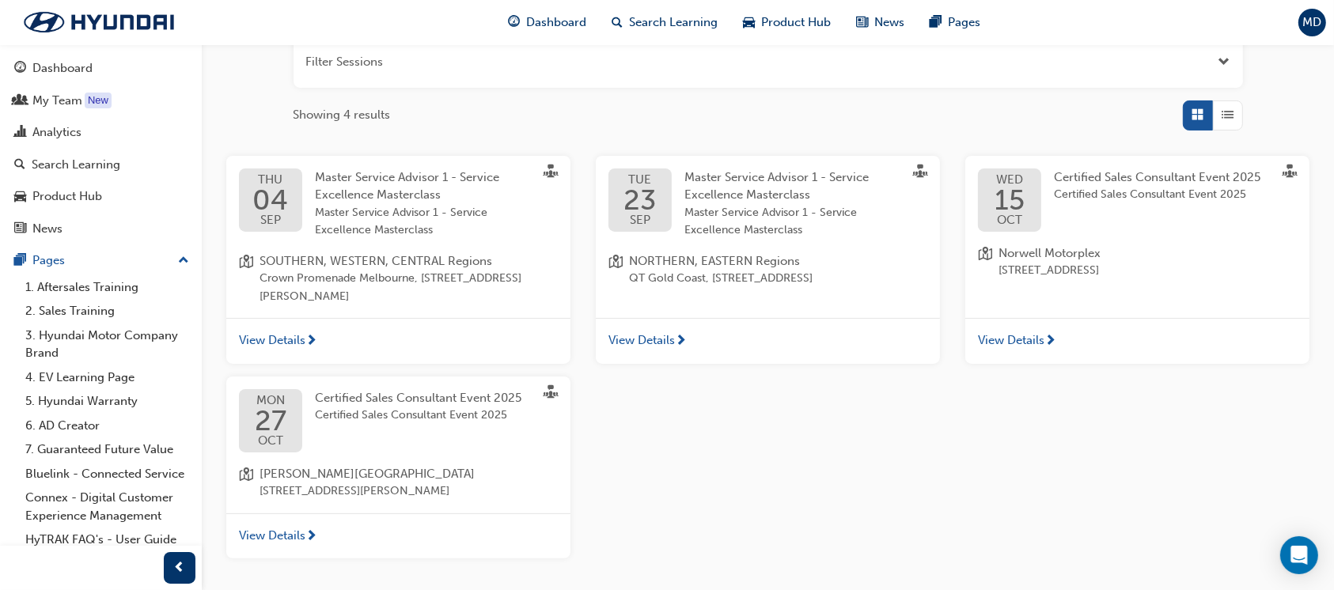
scroll to position [348, 0]
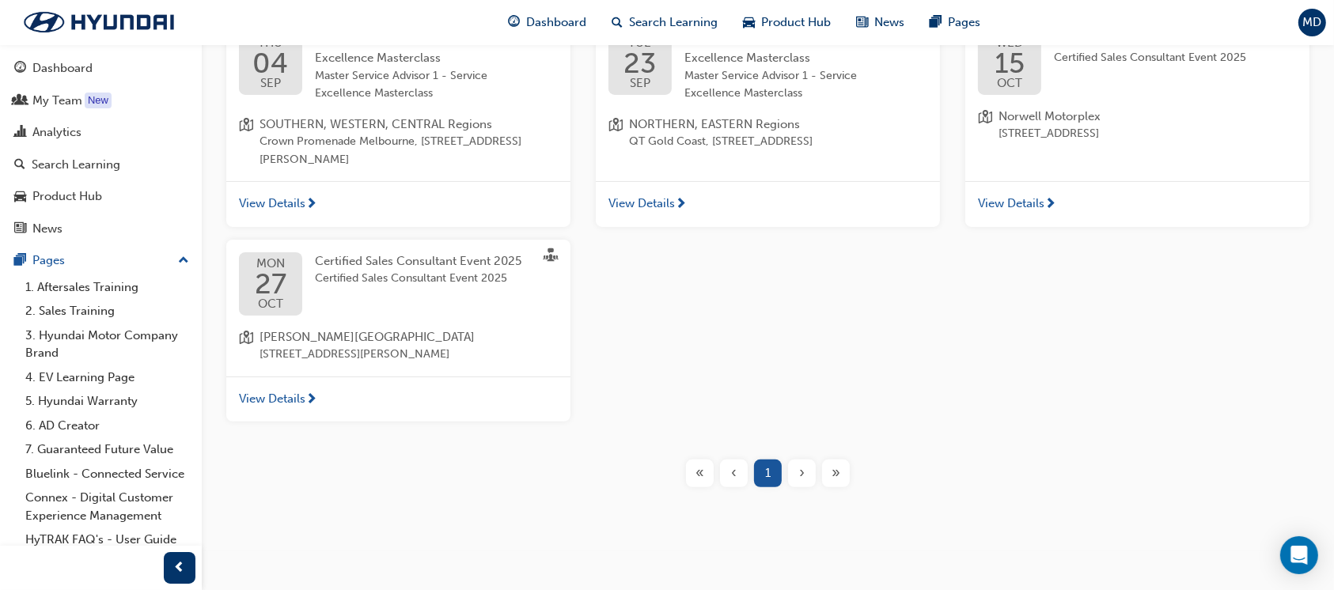
click at [362, 272] on span "Certified Sales Consultant Event 2025" at bounding box center [418, 279] width 207 height 18
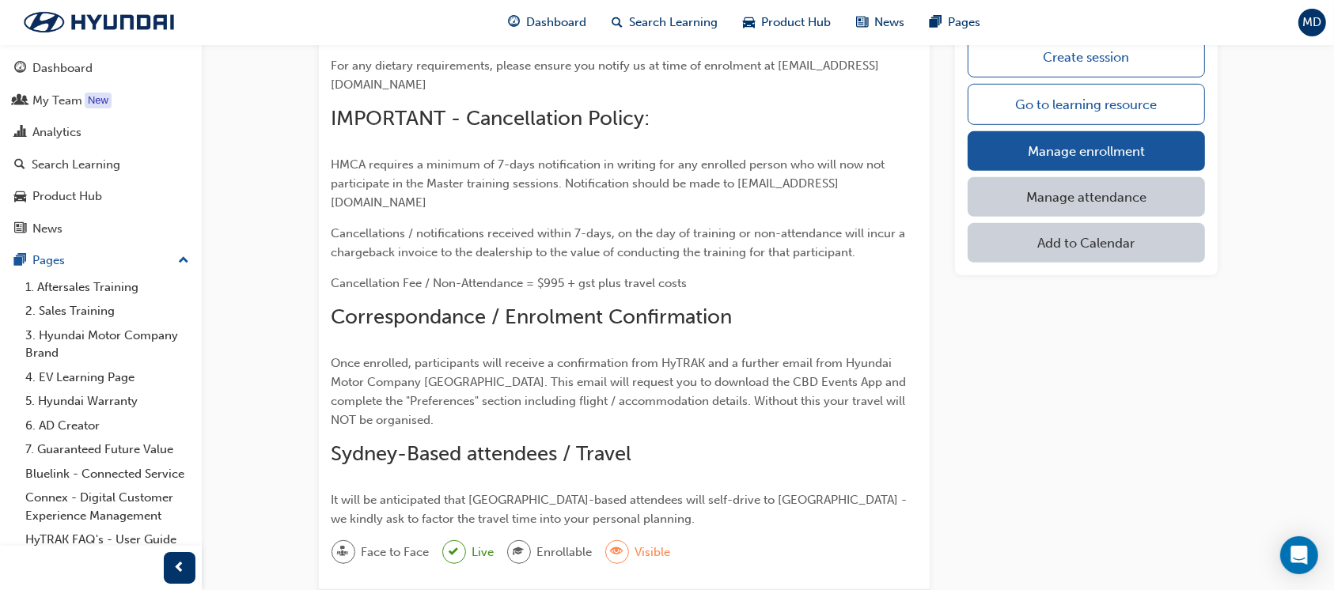
scroll to position [950, 0]
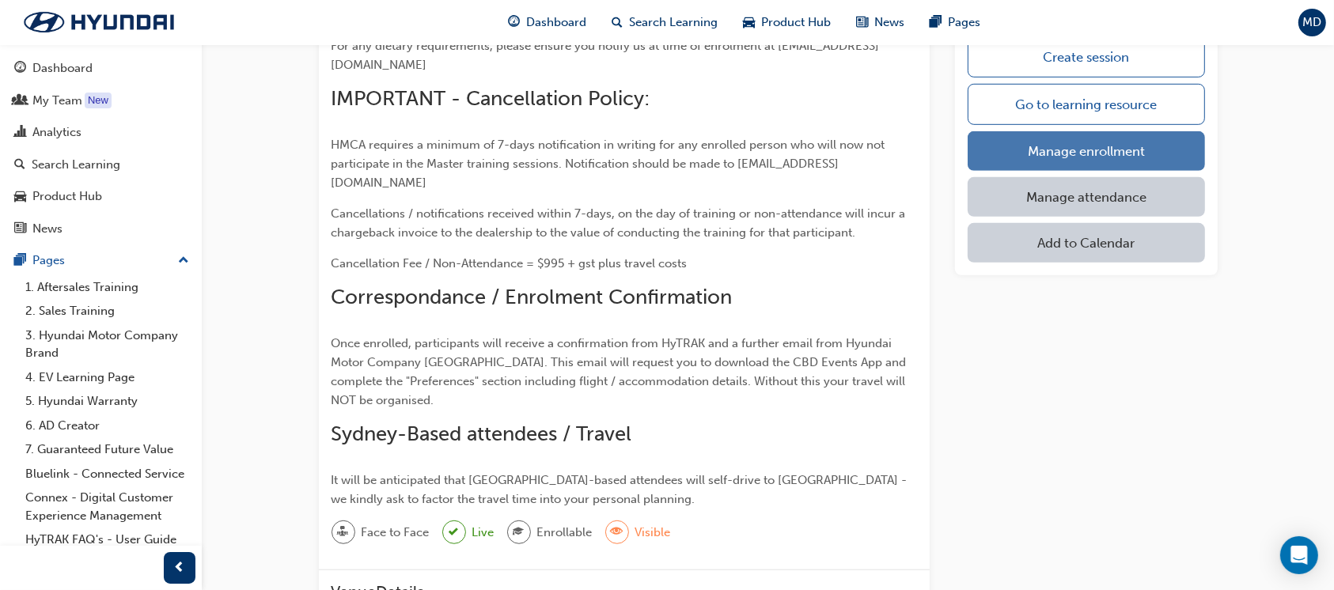
click at [1069, 150] on link "Manage enrollment" at bounding box center [1086, 151] width 237 height 40
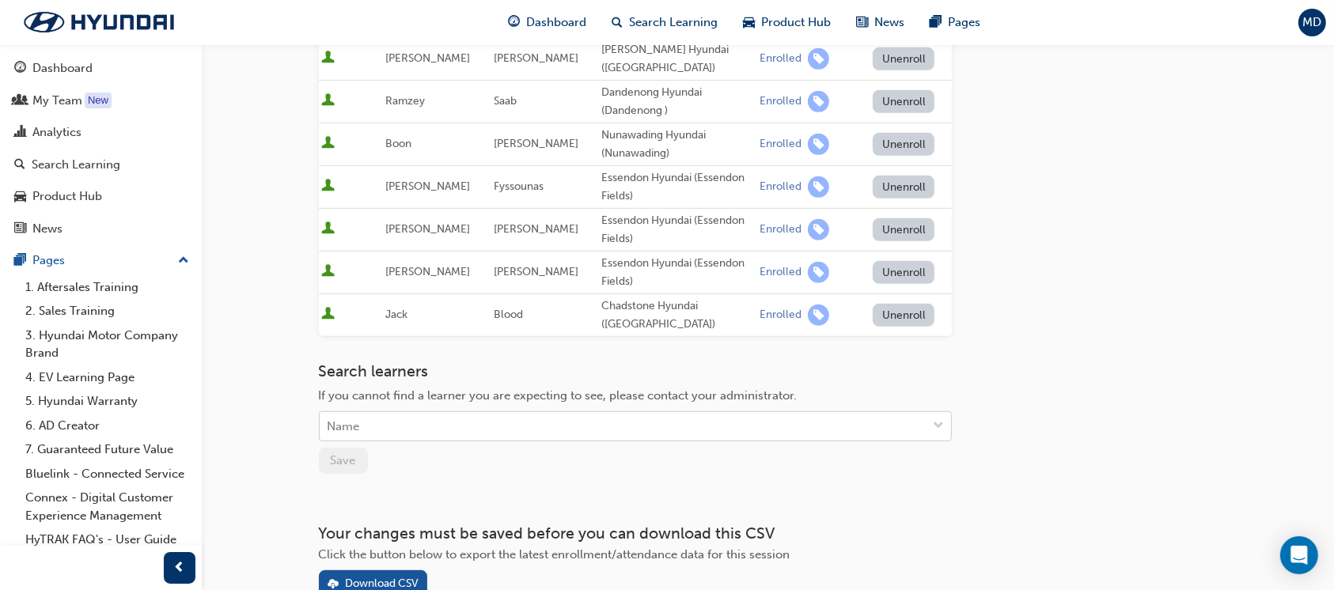
scroll to position [835, 0]
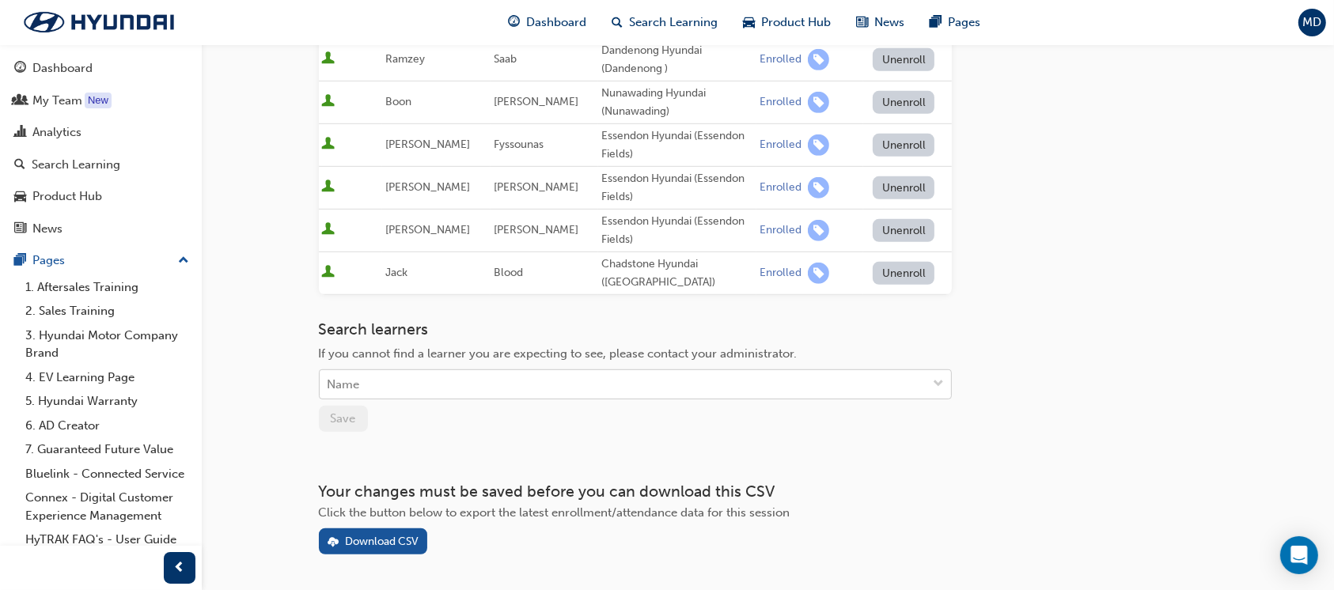
click at [589, 371] on div "Name" at bounding box center [624, 385] width 608 height 28
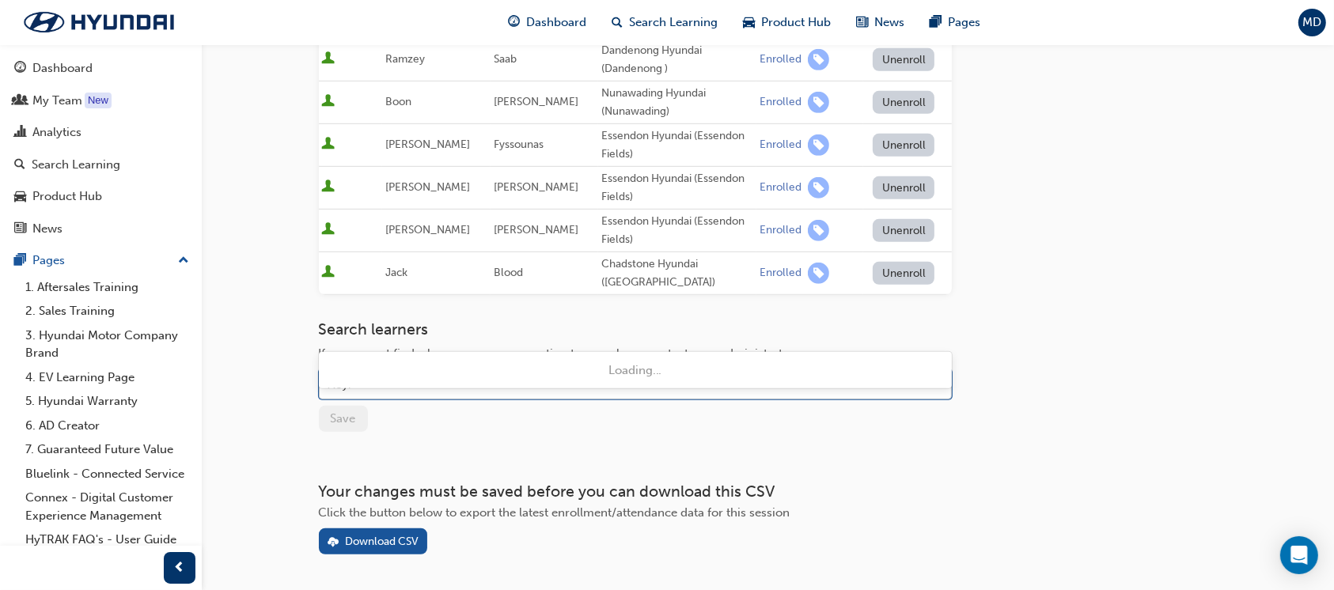
type input "Royle"
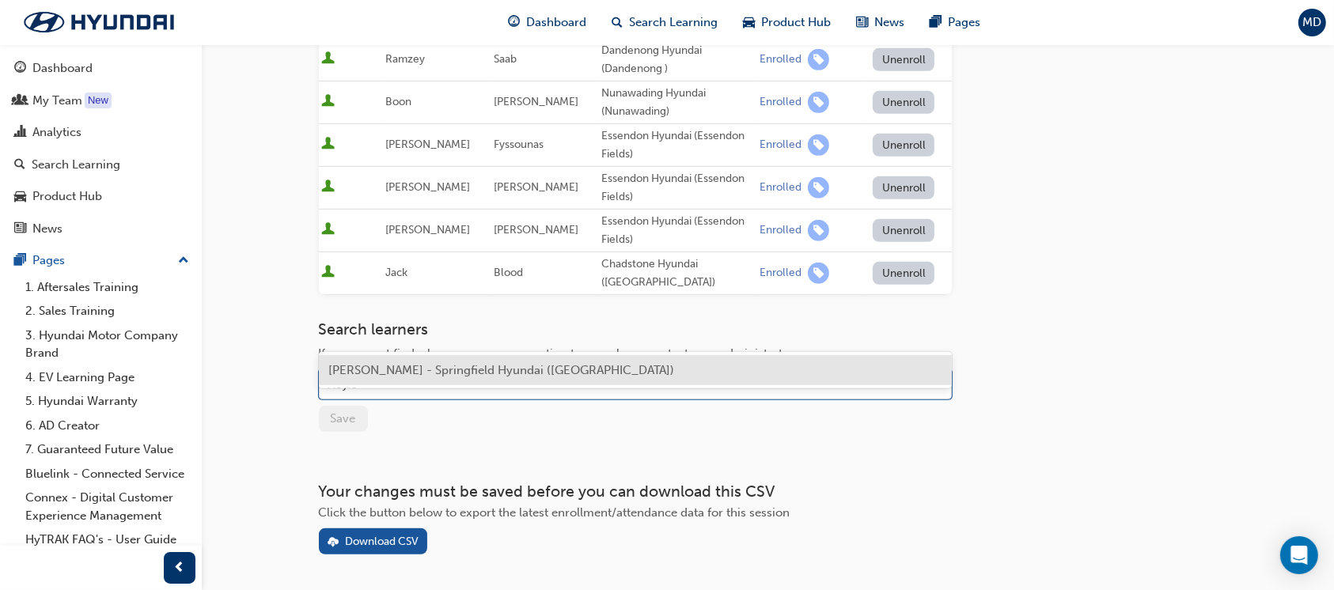
click at [500, 364] on span "[PERSON_NAME] - Springfield Hyundai ([GEOGRAPHIC_DATA])" at bounding box center [501, 370] width 347 height 14
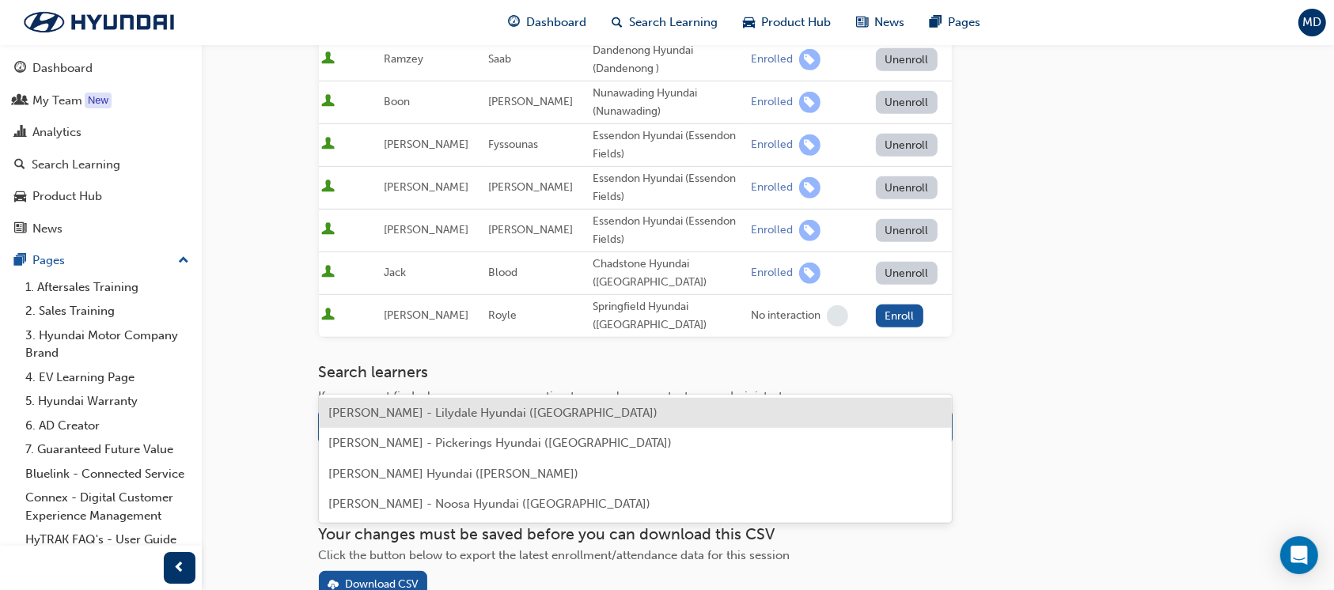
scroll to position [0, 0]
type input "williamson"
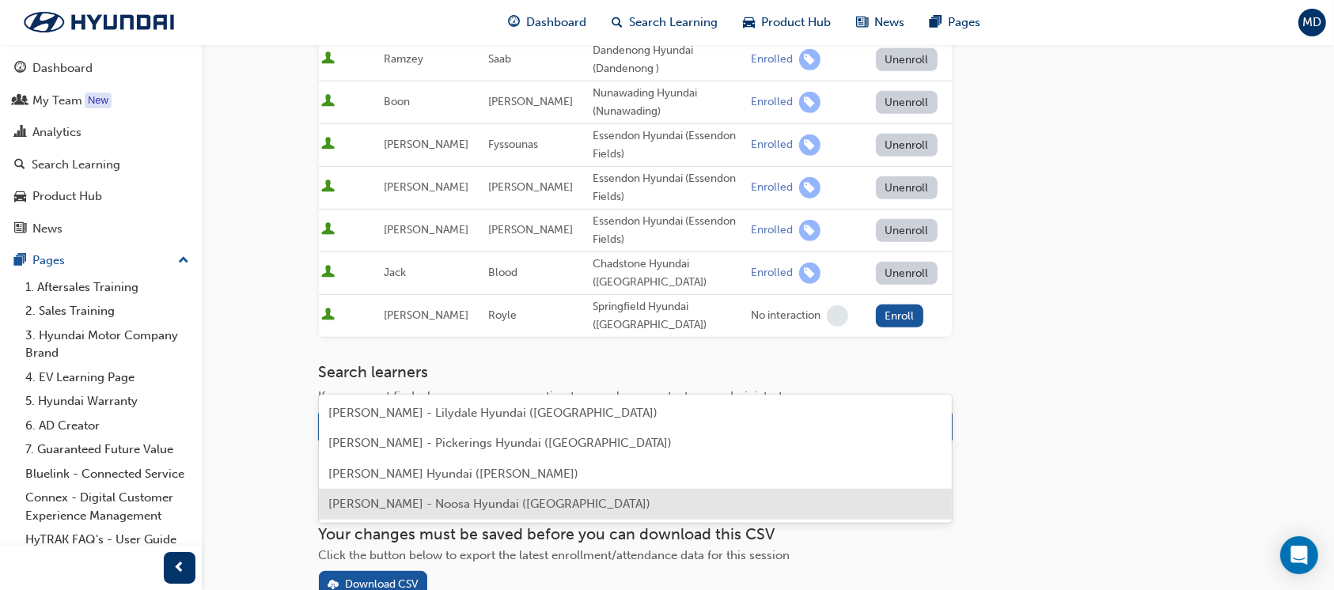
click at [469, 504] on span "Paul Williamson - Noosa Hyundai (Noosaville)" at bounding box center [489, 504] width 322 height 14
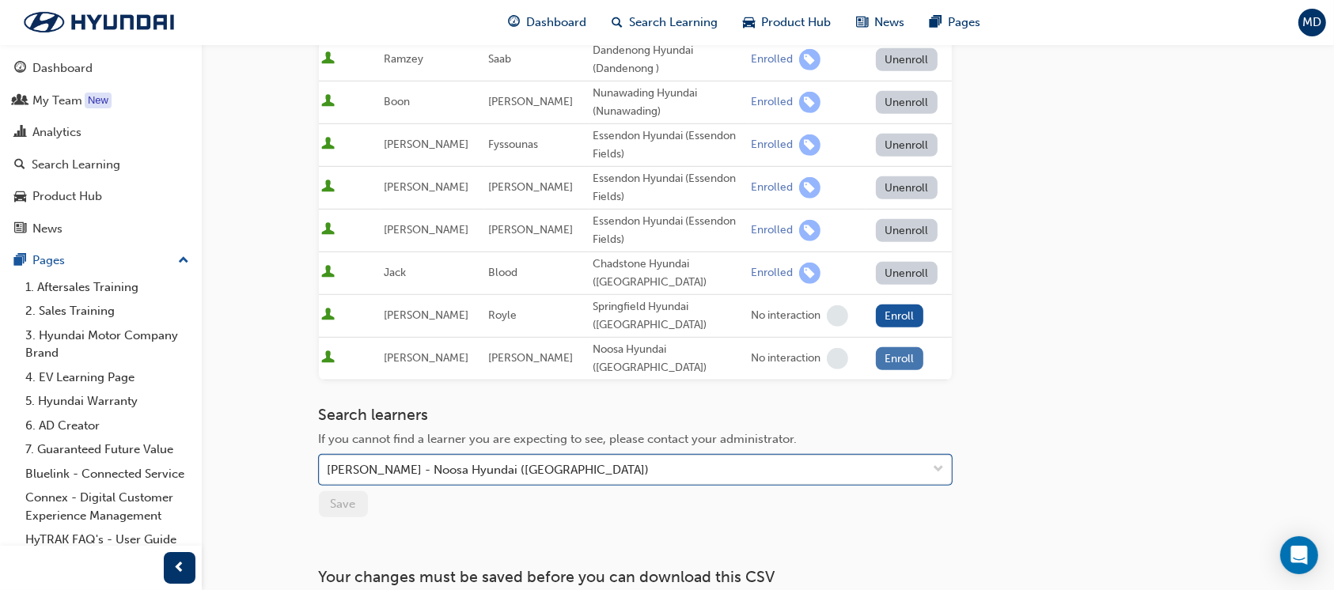
click at [894, 347] on button "Enroll" at bounding box center [899, 358] width 47 height 23
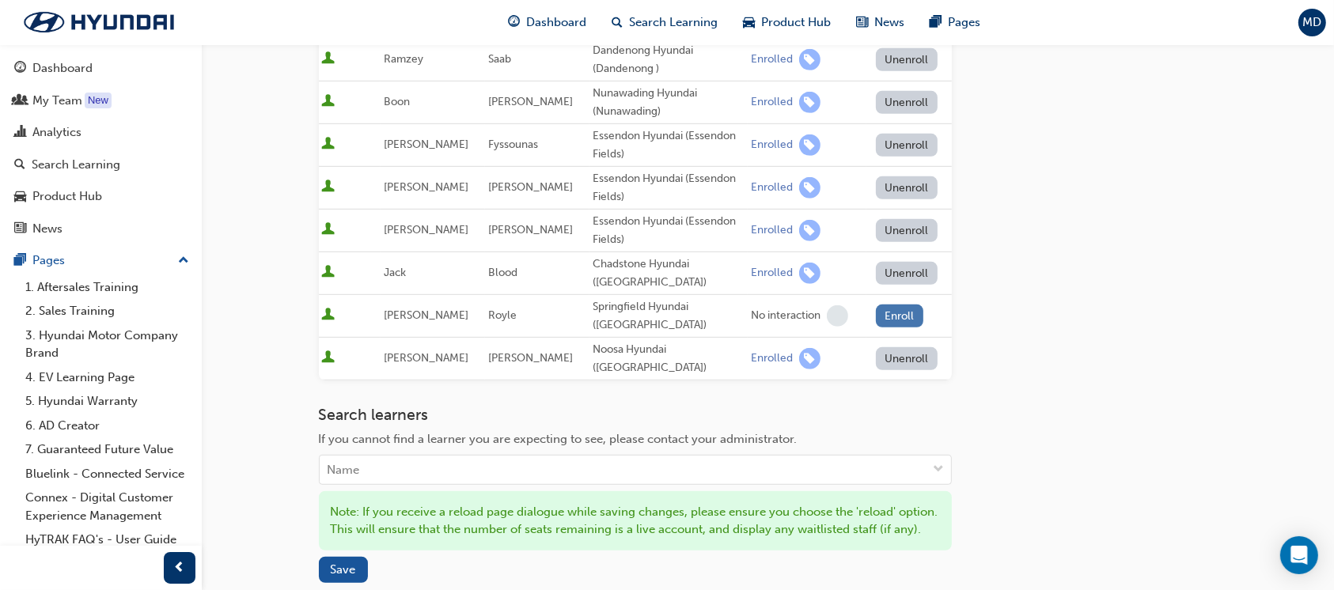
click at [884, 305] on button "Enroll" at bounding box center [899, 316] width 47 height 23
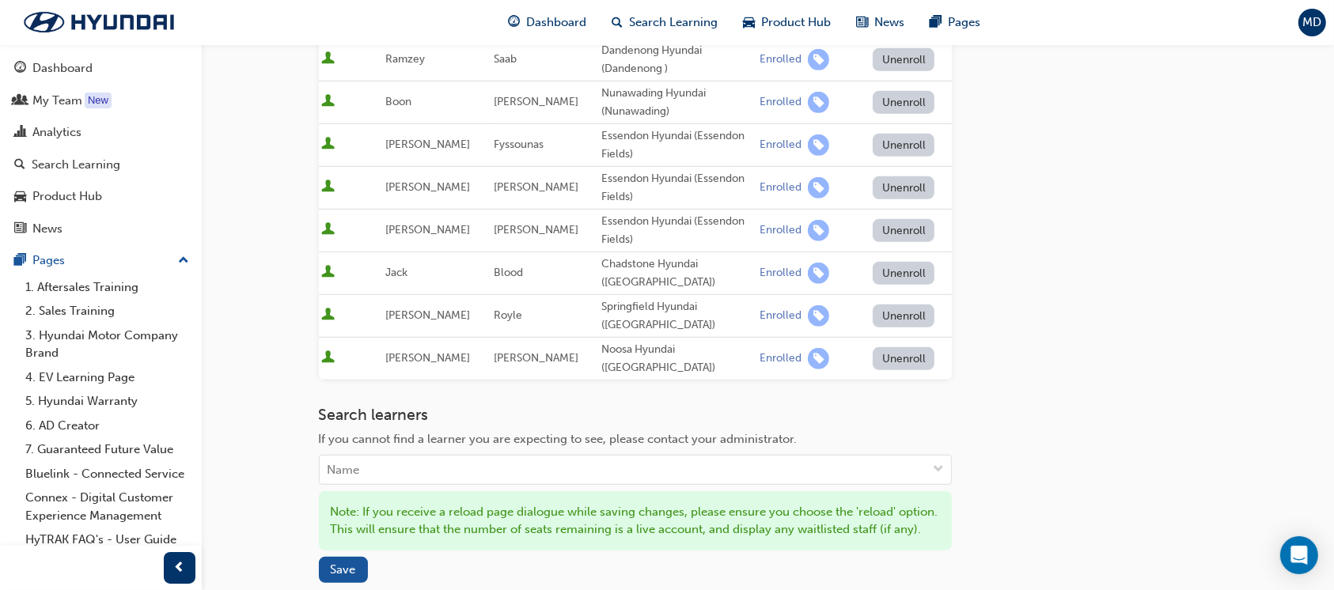
click at [543, 406] on h3 "Search learners" at bounding box center [635, 415] width 633 height 18
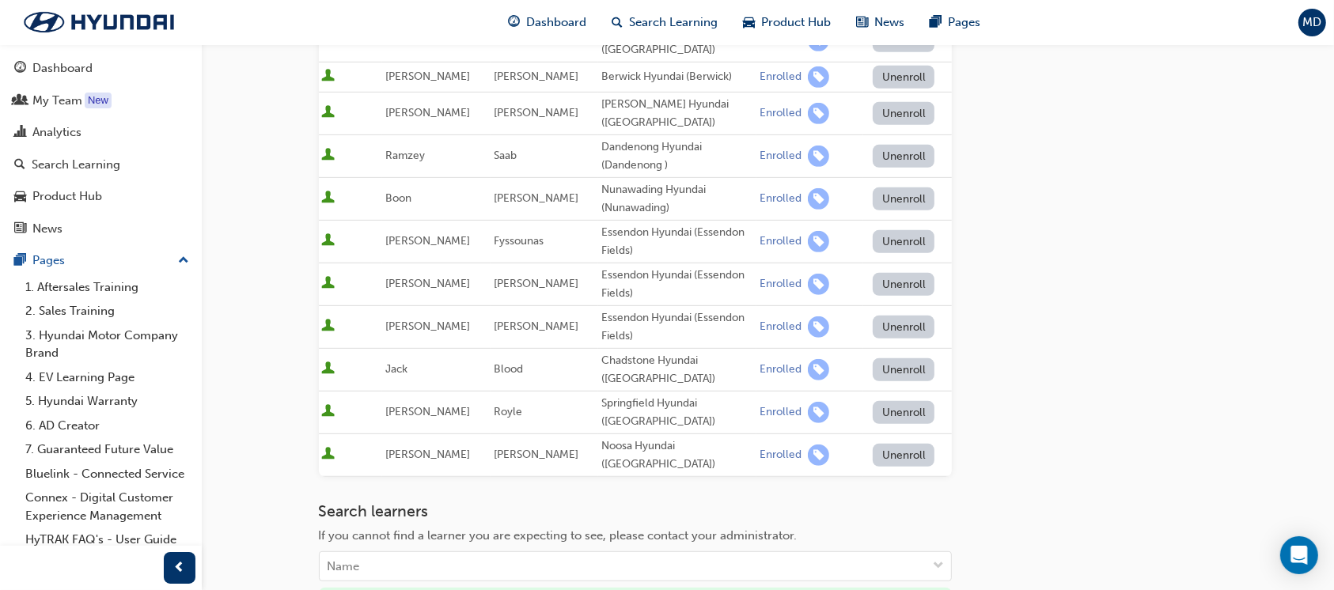
scroll to position [844, 0]
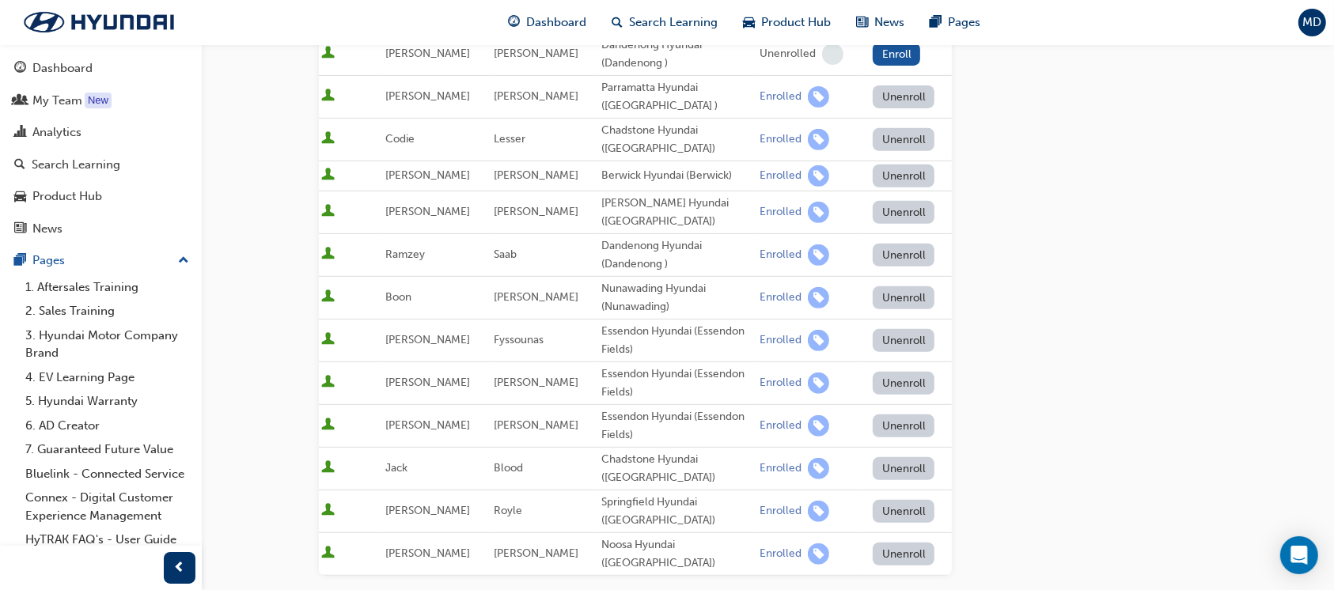
scroll to position [317, 0]
